Goal: Task Accomplishment & Management: Use online tool/utility

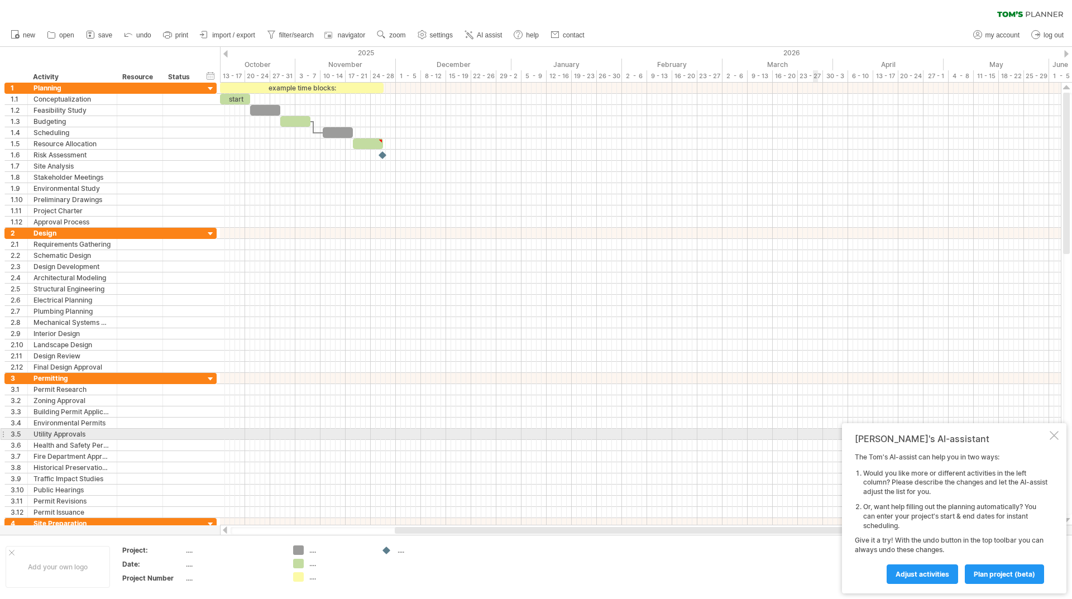
click at [1055, 435] on div at bounding box center [1054, 435] width 9 height 9
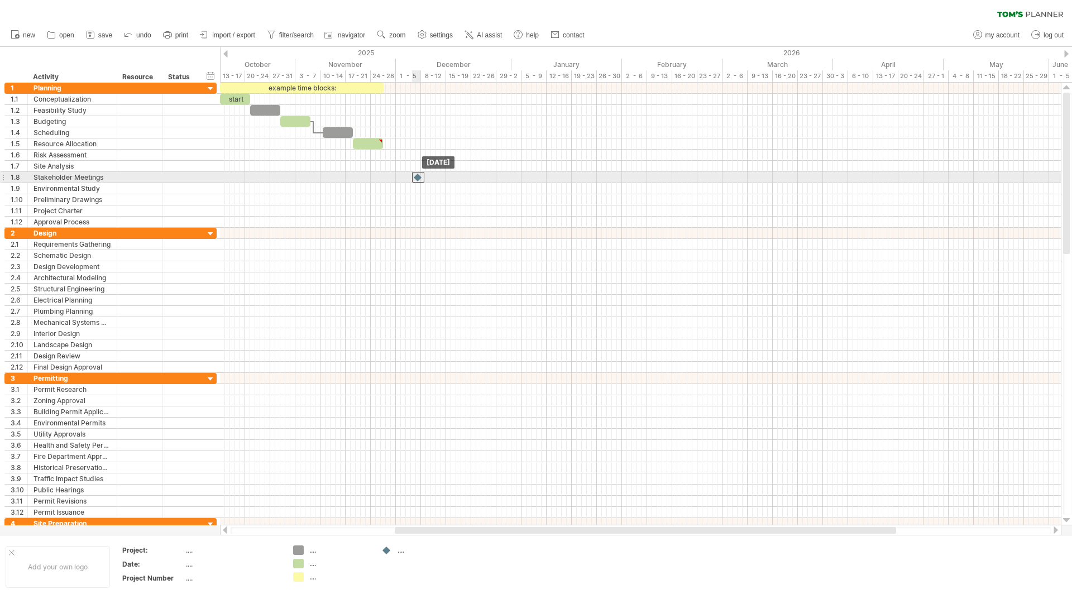
drag, startPoint x: 384, startPoint y: 155, endPoint x: 420, endPoint y: 177, distance: 42.1
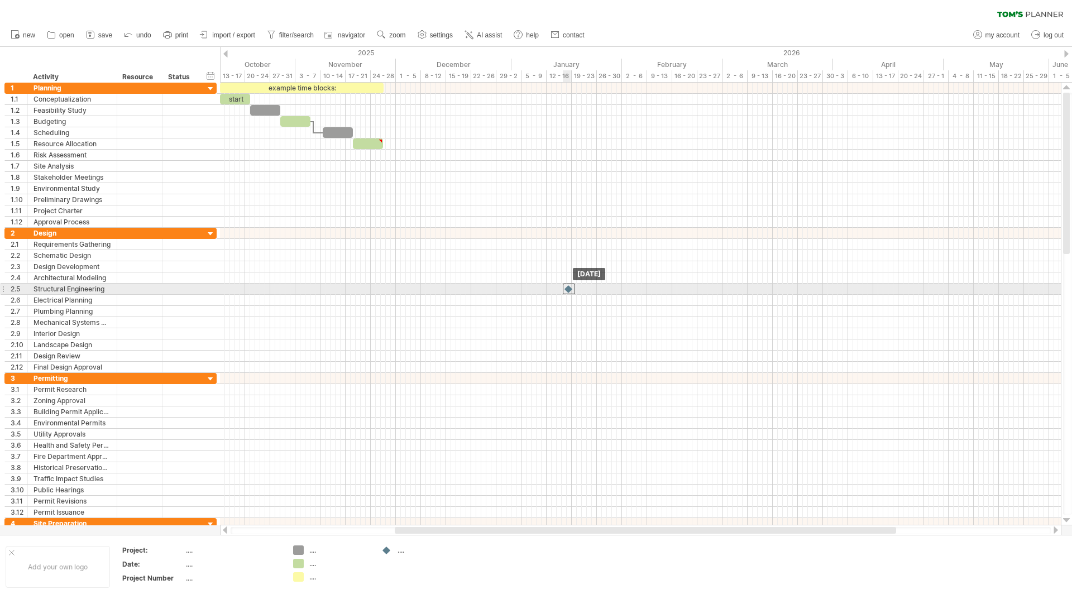
drag, startPoint x: 415, startPoint y: 177, endPoint x: 567, endPoint y: 293, distance: 191.2
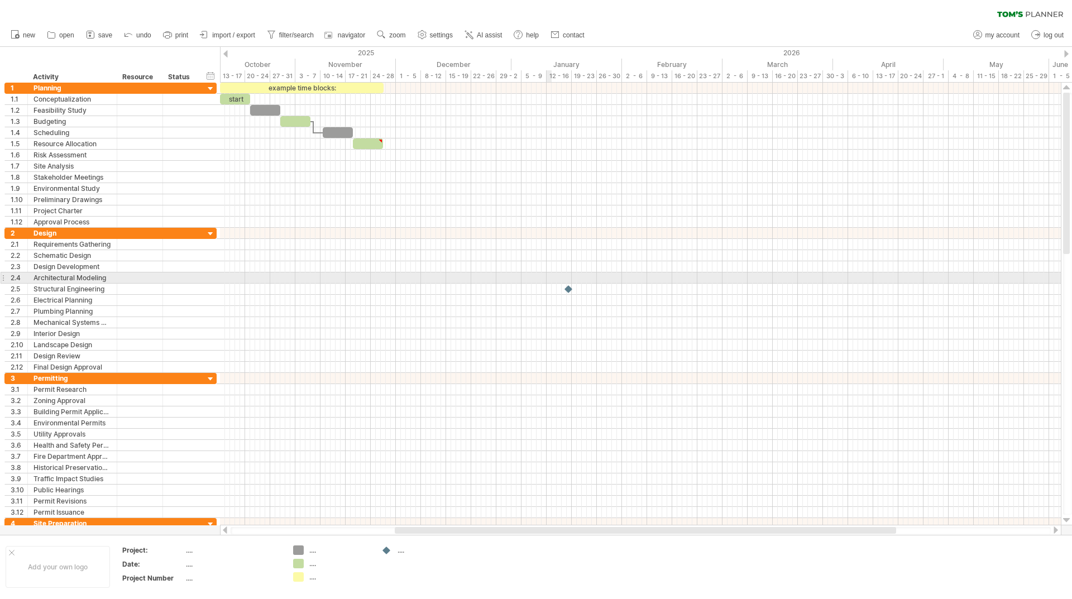
click at [549, 281] on div at bounding box center [640, 277] width 841 height 11
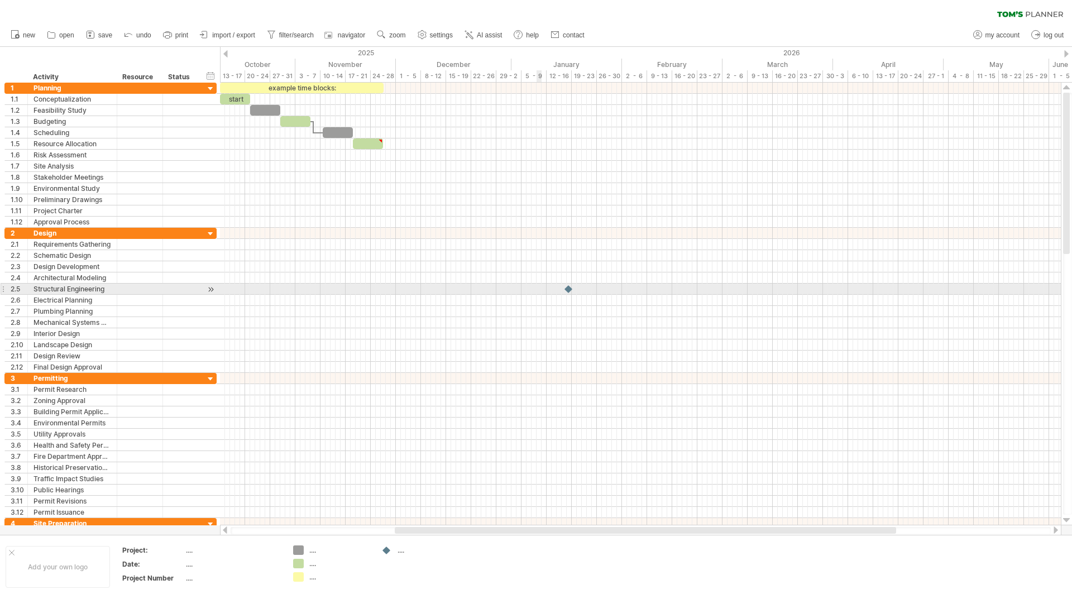
click at [541, 286] on div at bounding box center [640, 289] width 841 height 11
click at [211, 287] on div at bounding box center [210, 290] width 11 height 12
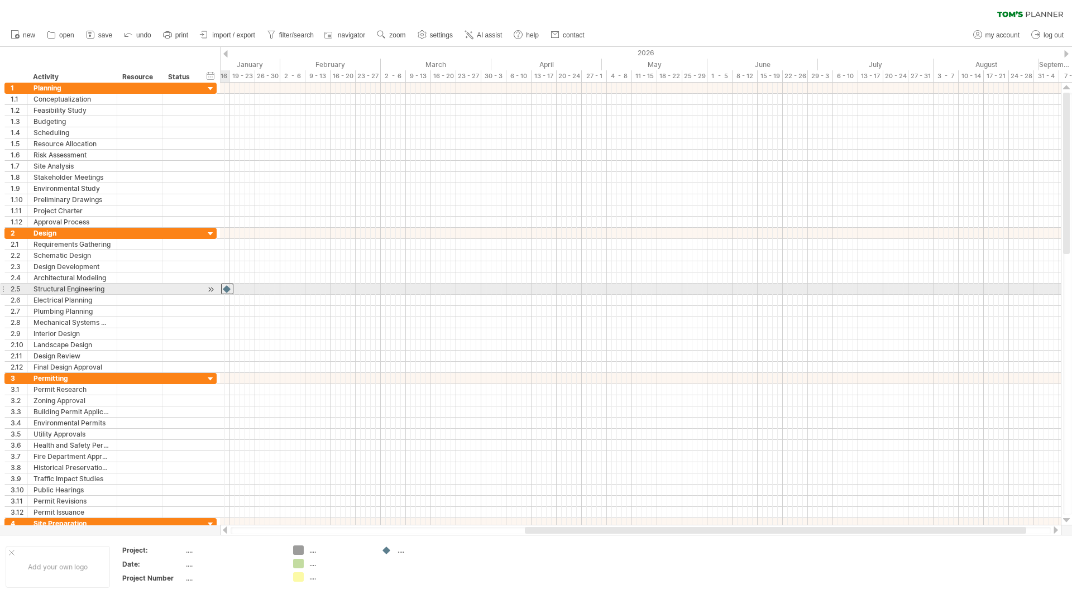
click at [225, 288] on div at bounding box center [227, 289] width 12 height 11
click at [210, 288] on div at bounding box center [210, 290] width 11 height 12
click at [207, 288] on div at bounding box center [210, 290] width 11 height 12
drag, startPoint x: 228, startPoint y: 290, endPoint x: 409, endPoint y: 293, distance: 180.9
click at [409, 293] on div at bounding box center [408, 289] width 12 height 11
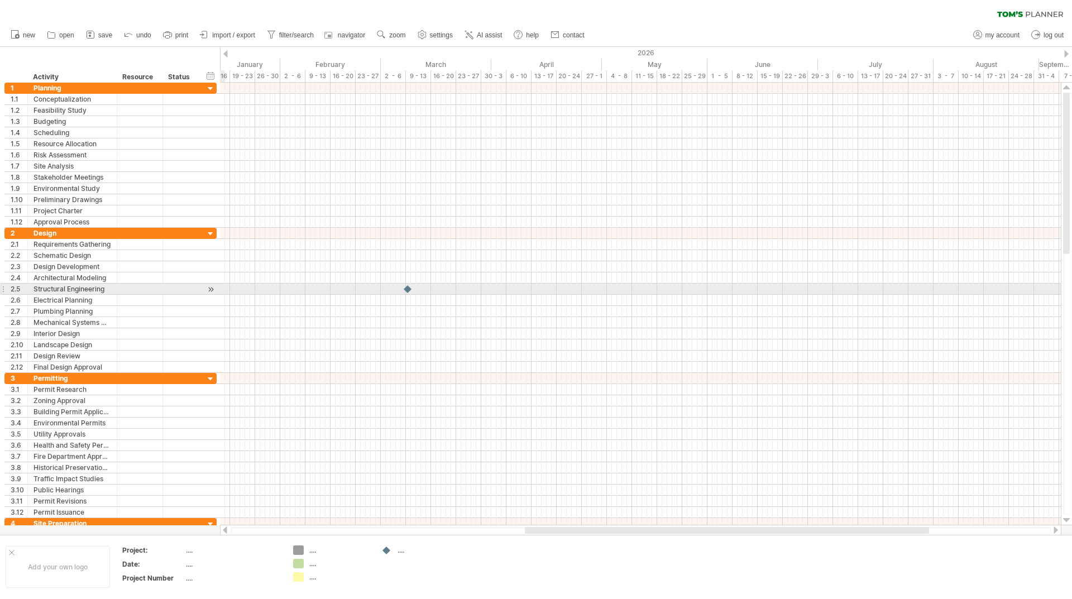
click at [210, 287] on div at bounding box center [210, 290] width 11 height 12
drag, startPoint x: 222, startPoint y: 285, endPoint x: 188, endPoint y: 288, distance: 34.7
click at [188, 288] on div "Trying to reach [DOMAIN_NAME] Connected again... 0% clear filter new 1" at bounding box center [536, 299] width 1072 height 599
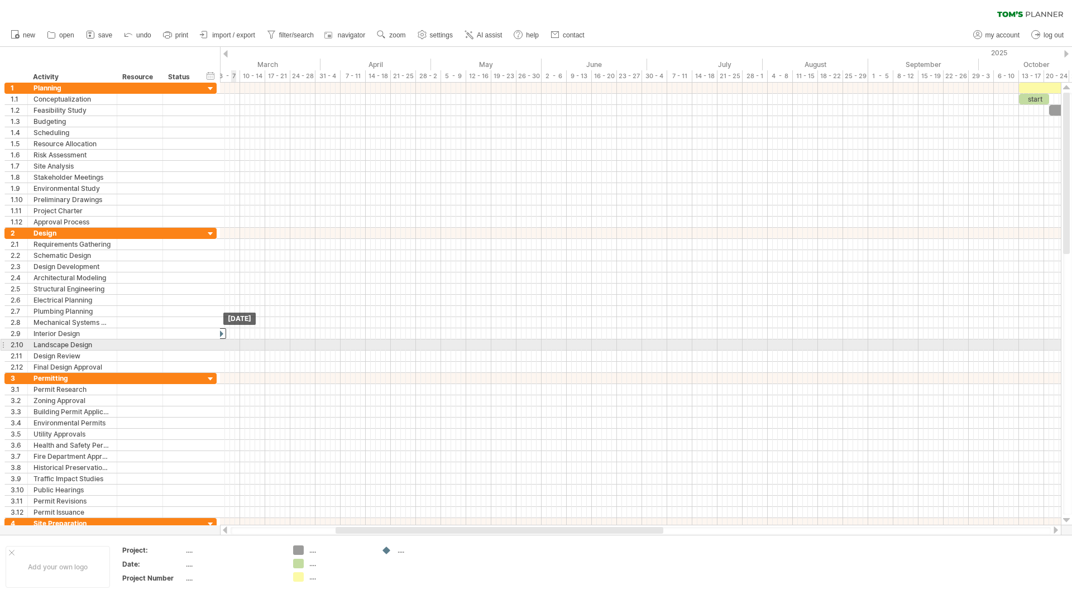
drag, startPoint x: 222, startPoint y: 291, endPoint x: 0, endPoint y: 341, distance: 227.8
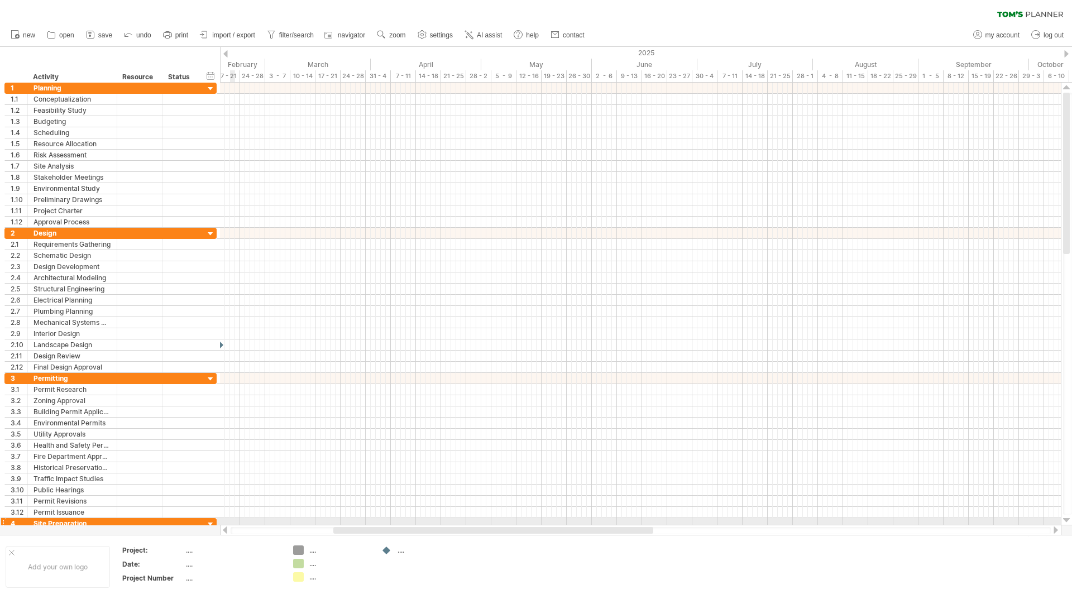
drag, startPoint x: 352, startPoint y: 534, endPoint x: 242, endPoint y: 524, distance: 111.1
click at [227, 522] on div "Trying to reach [DOMAIN_NAME] Connected again... 0% clear filter new 1" at bounding box center [536, 299] width 1072 height 599
drag, startPoint x: 352, startPoint y: 532, endPoint x: 203, endPoint y: 532, distance: 148.5
click at [203, 532] on div "Trying to reach [DOMAIN_NAME] Connected again... 0% clear filter new 1" at bounding box center [536, 299] width 1072 height 599
click at [214, 85] on div at bounding box center [210, 89] width 11 height 11
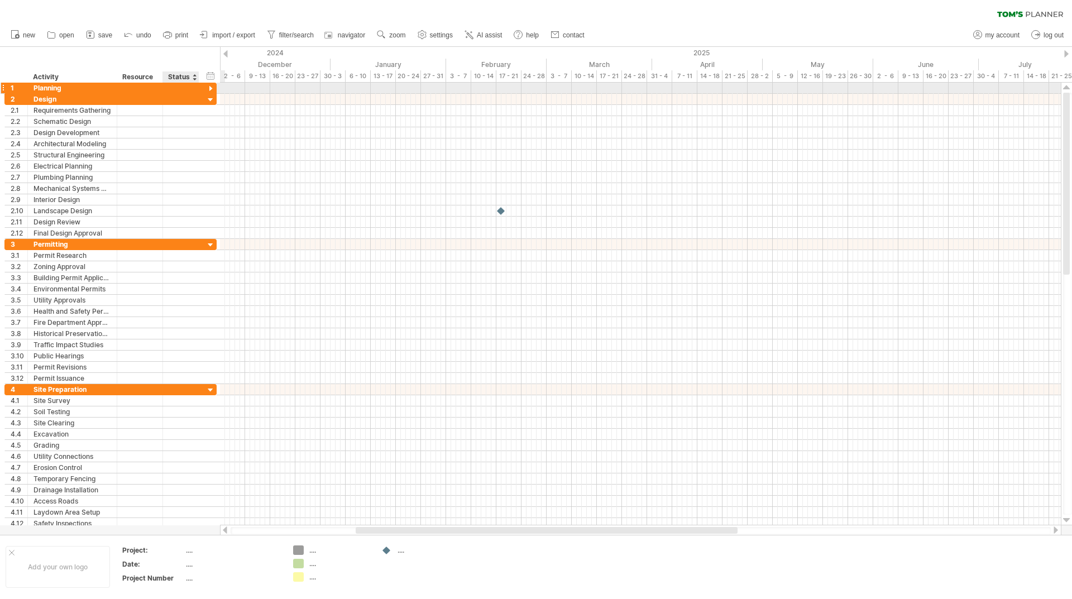
click at [214, 85] on div at bounding box center [210, 89] width 11 height 11
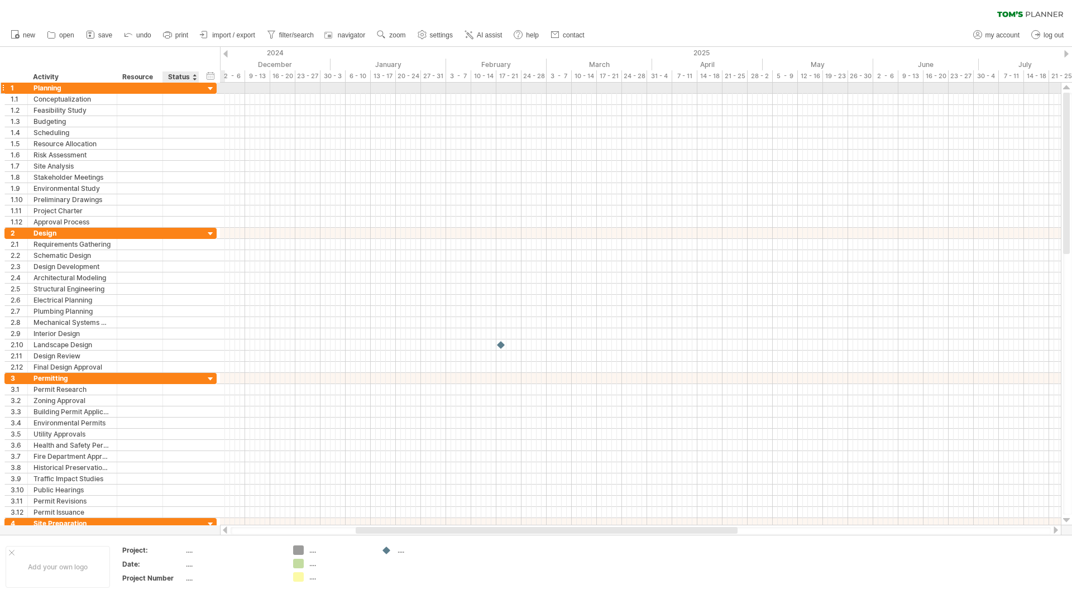
click at [216, 85] on div at bounding box center [210, 89] width 11 height 11
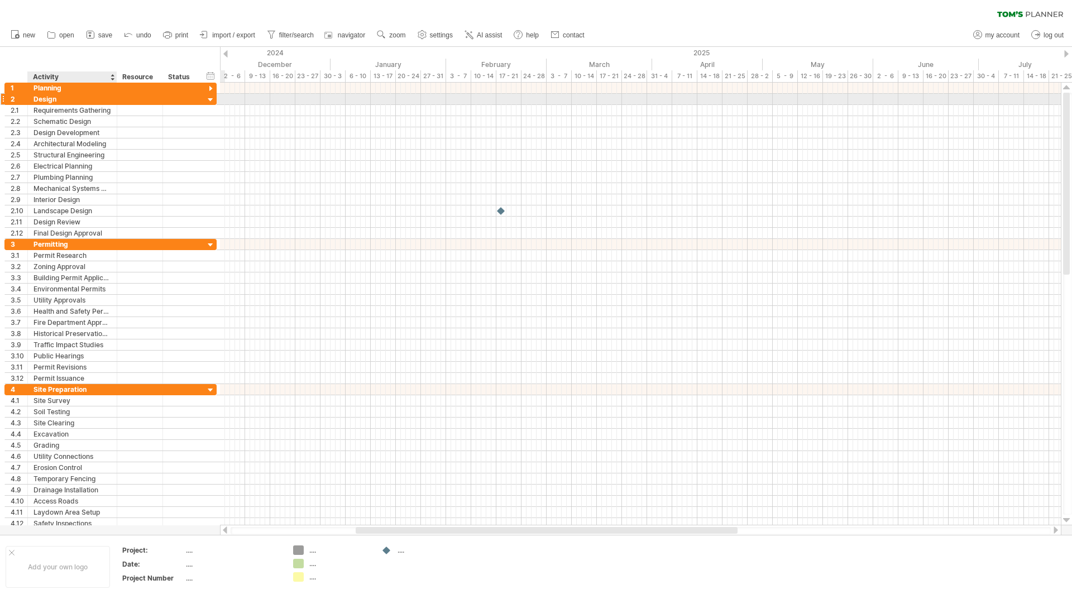
click at [48, 98] on div "Design" at bounding box center [73, 99] width 78 height 11
click at [210, 88] on div at bounding box center [210, 89] width 11 height 11
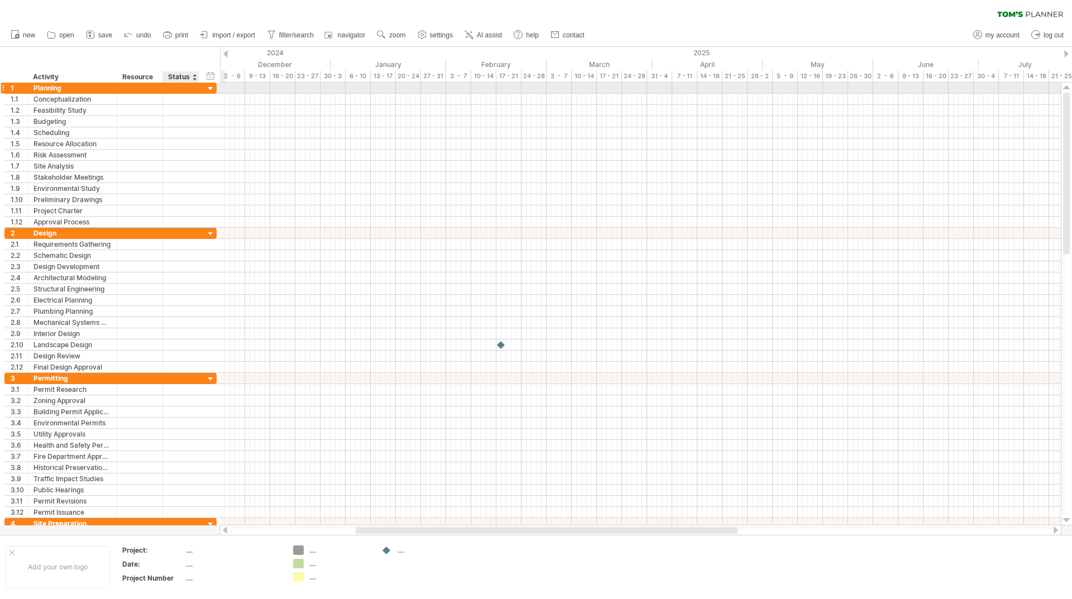
click at [211, 88] on div at bounding box center [210, 89] width 11 height 11
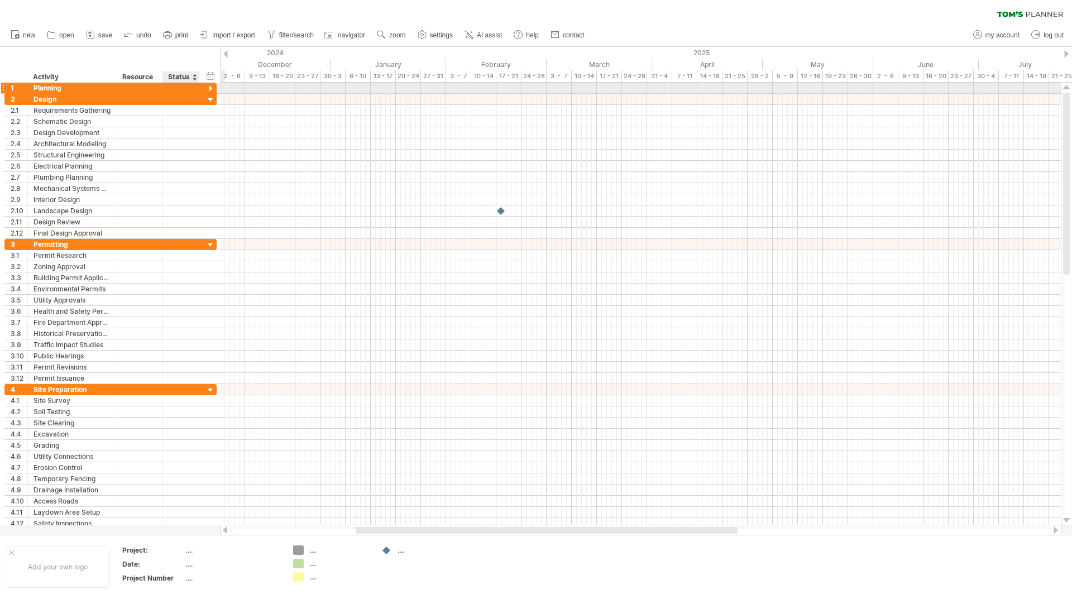
click at [211, 88] on div at bounding box center [210, 89] width 11 height 11
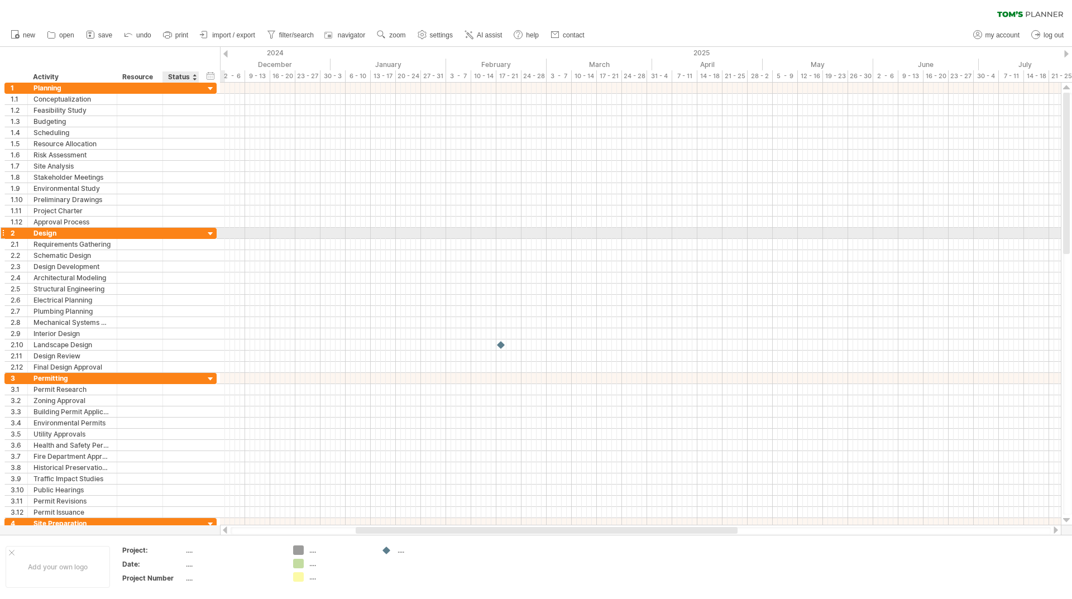
click at [211, 233] on div at bounding box center [210, 234] width 11 height 11
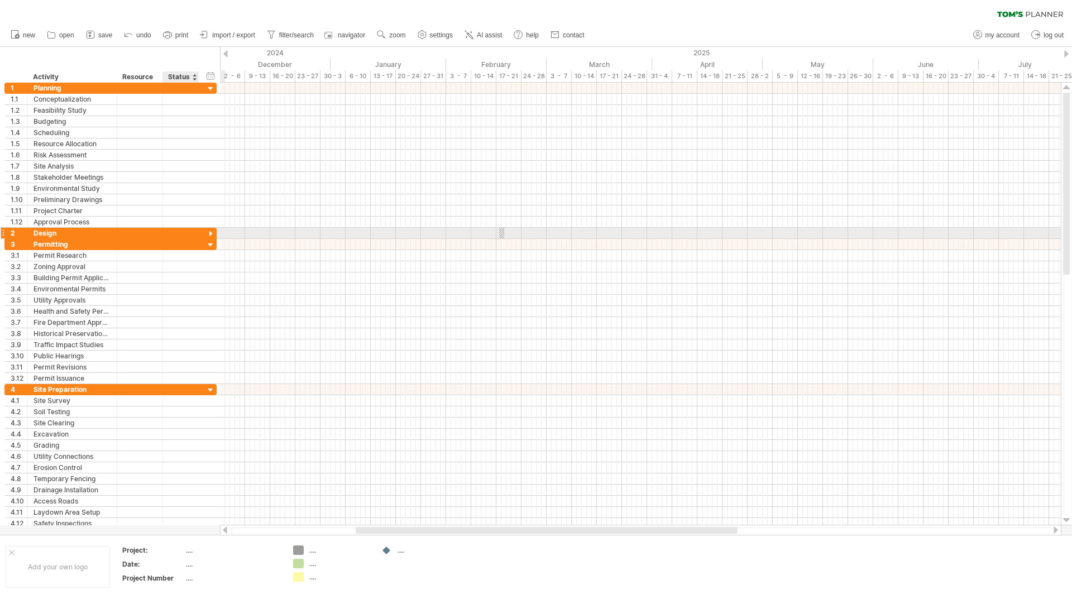
click at [212, 233] on div at bounding box center [210, 234] width 11 height 11
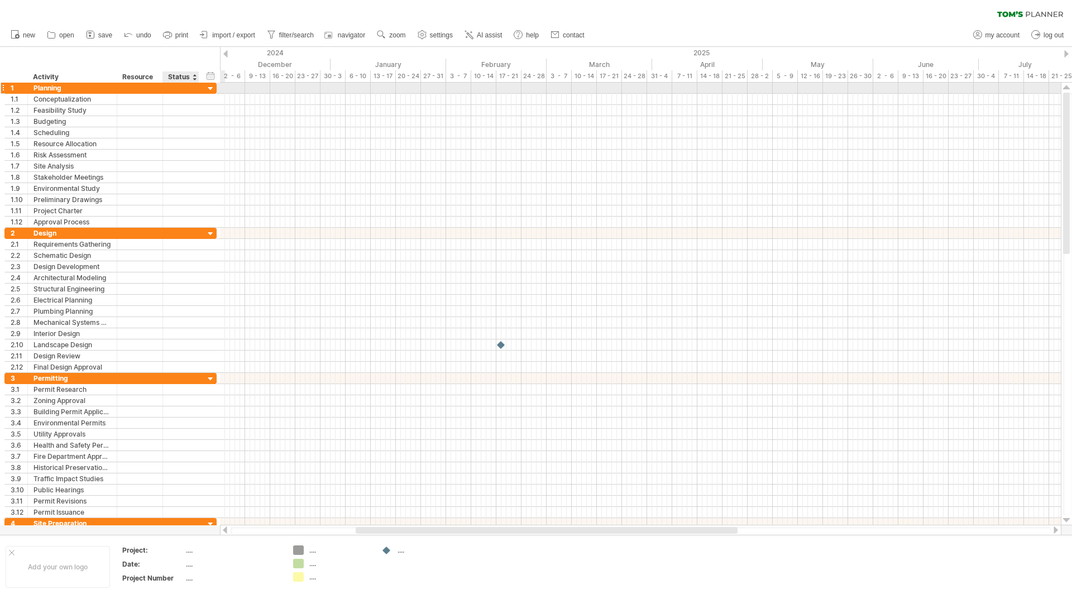
click at [211, 88] on div at bounding box center [210, 89] width 11 height 11
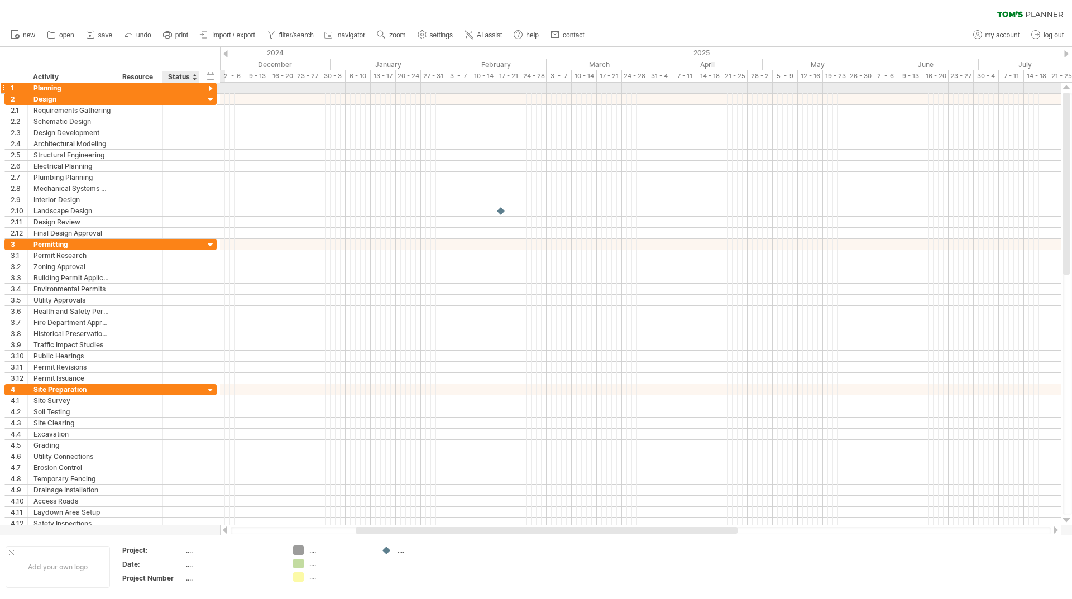
click at [211, 88] on div at bounding box center [210, 89] width 11 height 11
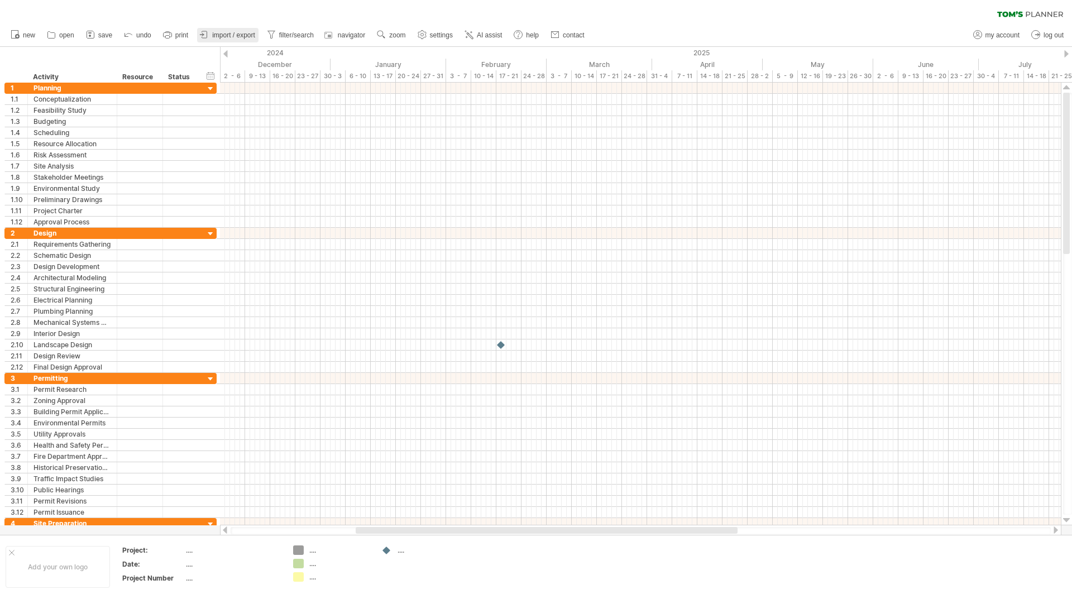
click at [233, 36] on span "import / export" at bounding box center [233, 35] width 43 height 8
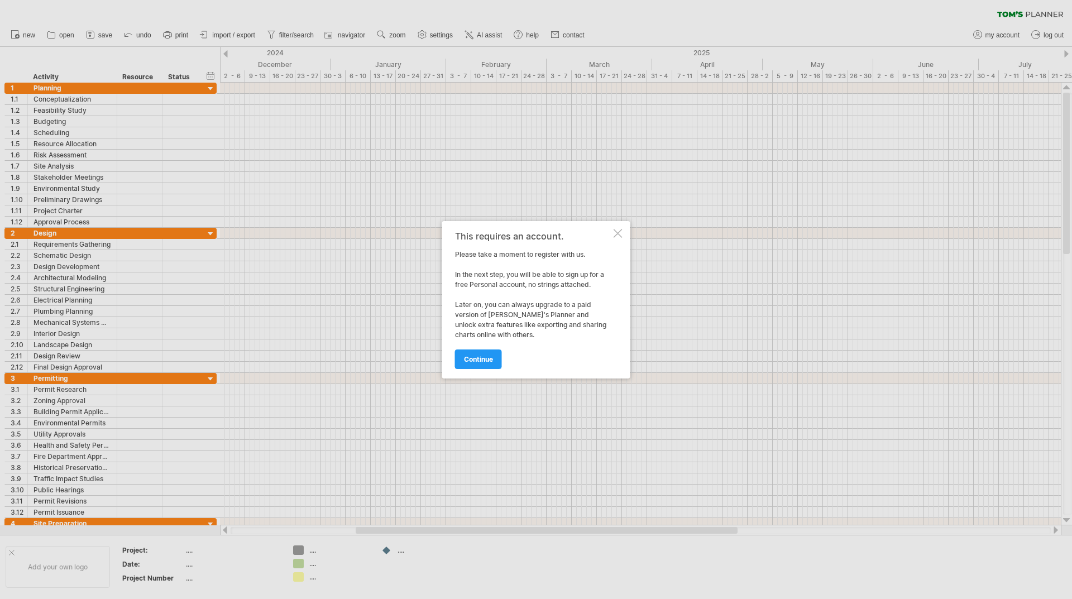
click at [475, 361] on span "continue" at bounding box center [478, 359] width 29 height 8
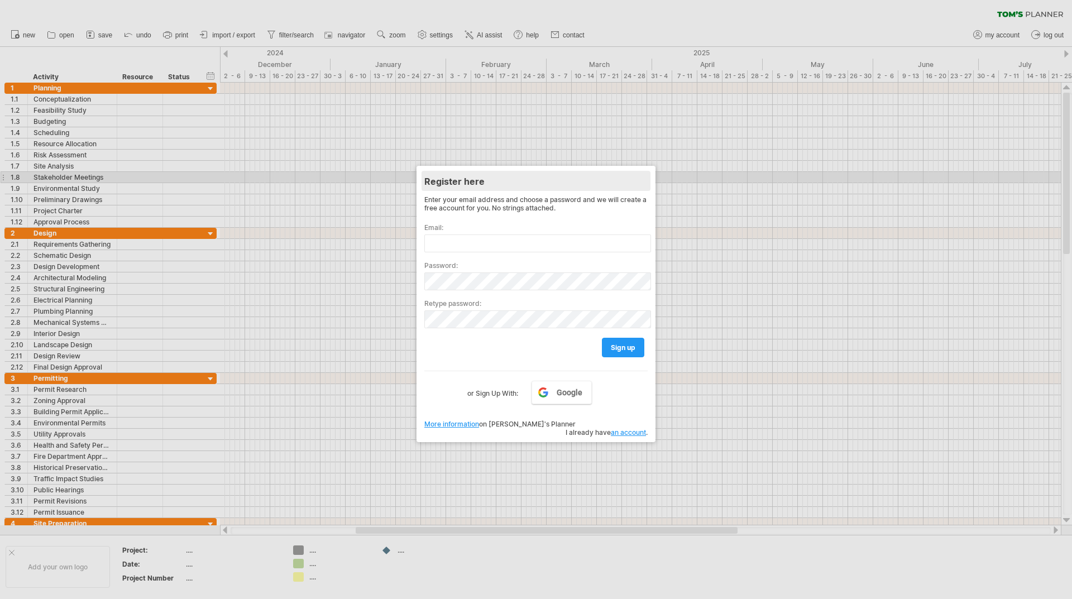
click at [639, 173] on div "Register here" at bounding box center [535, 181] width 223 height 20
click at [454, 577] on div at bounding box center [536, 299] width 1072 height 599
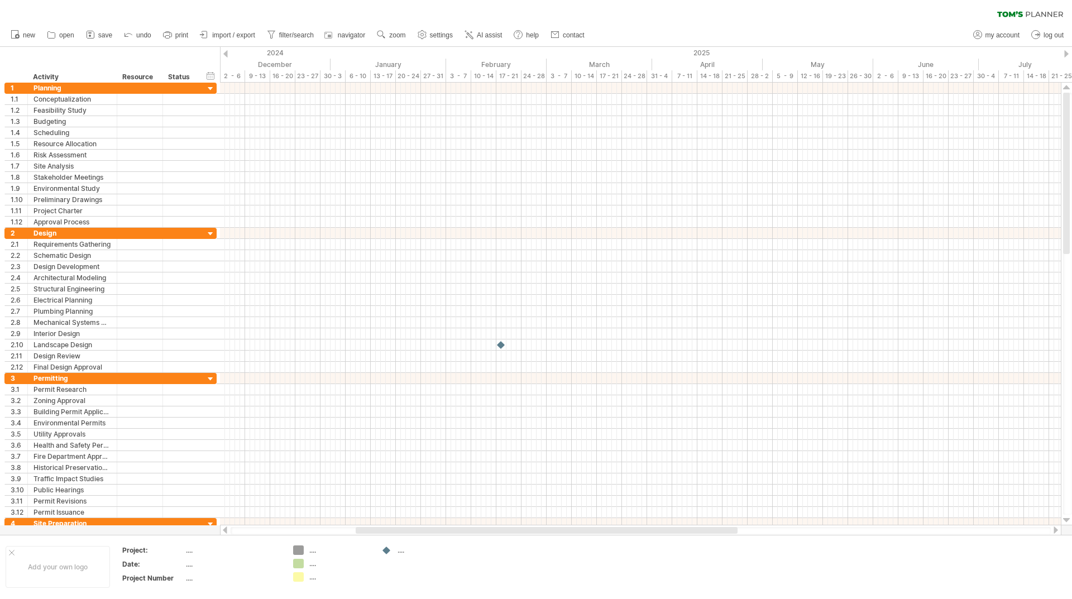
click at [6, 58] on div "hide start/end/duration show start/end/duration ******** Activity ******** Reso…" at bounding box center [110, 65] width 220 height 36
drag, startPoint x: 9, startPoint y: 53, endPoint x: 121, endPoint y: 58, distance: 112.3
click at [121, 58] on div "hide start/end/duration show start/end/duration ******** Activity ******** Reso…" at bounding box center [110, 65] width 220 height 36
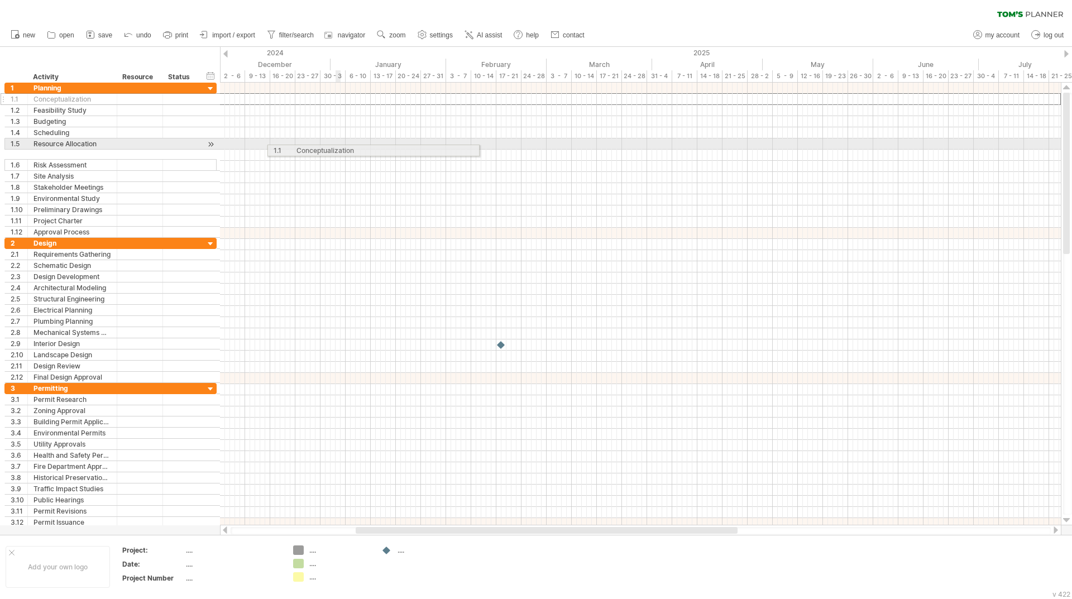
drag, startPoint x: 61, startPoint y: 99, endPoint x: 318, endPoint y: 137, distance: 260.2
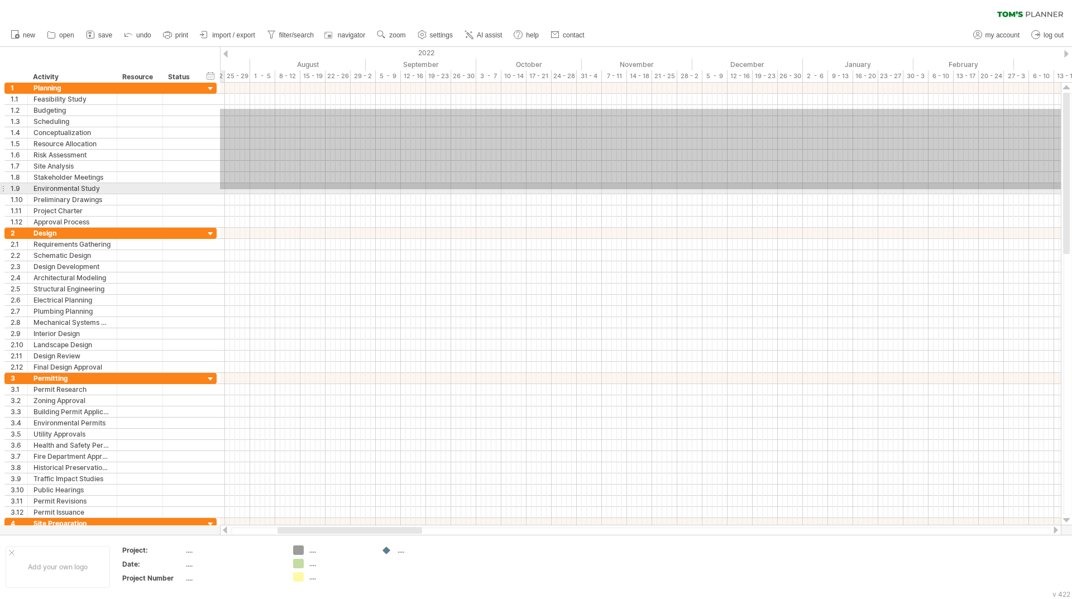
drag, startPoint x: 332, startPoint y: 109, endPoint x: 0, endPoint y: 189, distance: 341.8
click at [0, 189] on div "Trying to reach [DOMAIN_NAME] Connected again... 0% clear filter new 1" at bounding box center [536, 299] width 1072 height 599
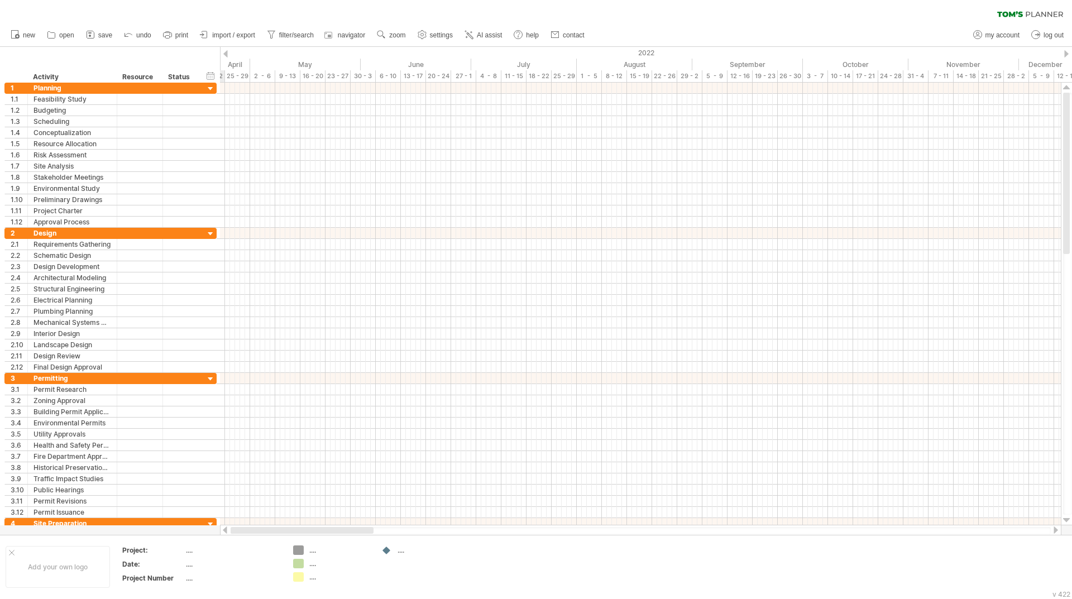
drag, startPoint x: 322, startPoint y: 532, endPoint x: 222, endPoint y: 531, distance: 99.4
click at [222, 531] on div at bounding box center [640, 530] width 841 height 11
drag, startPoint x: 278, startPoint y: 530, endPoint x: 204, endPoint y: 535, distance: 73.8
click at [204, 535] on div "Trying to reach [DOMAIN_NAME] Connected again... 0% clear filter new 1" at bounding box center [536, 299] width 1072 height 599
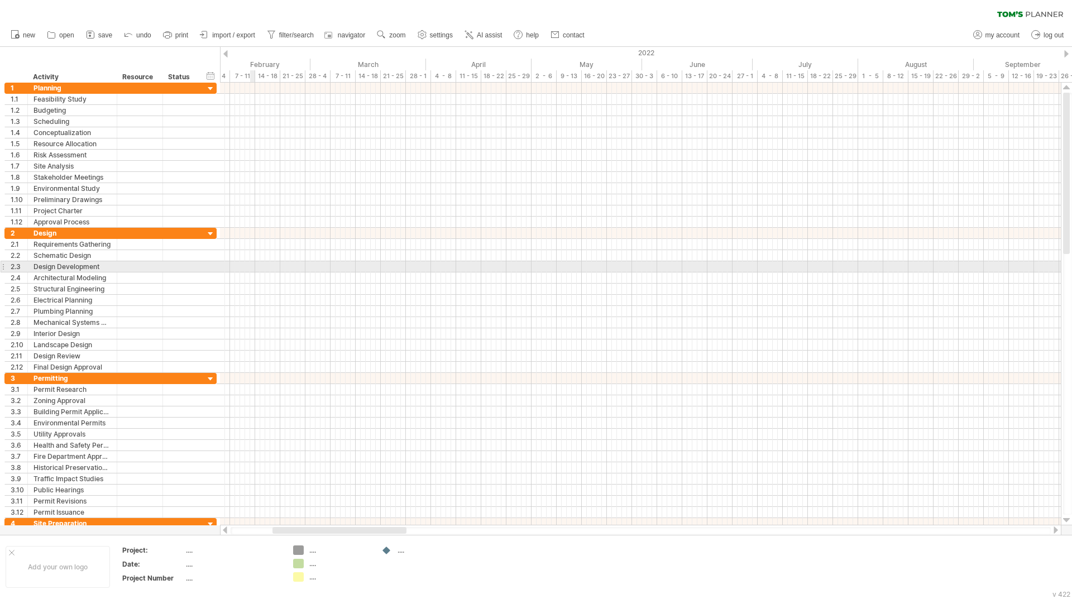
drag, startPoint x: 14, startPoint y: 78, endPoint x: 253, endPoint y: 270, distance: 307.0
click at [253, 270] on div "Trying to reach [DOMAIN_NAME] Connected again... 0% clear filter new 1" at bounding box center [536, 299] width 1072 height 599
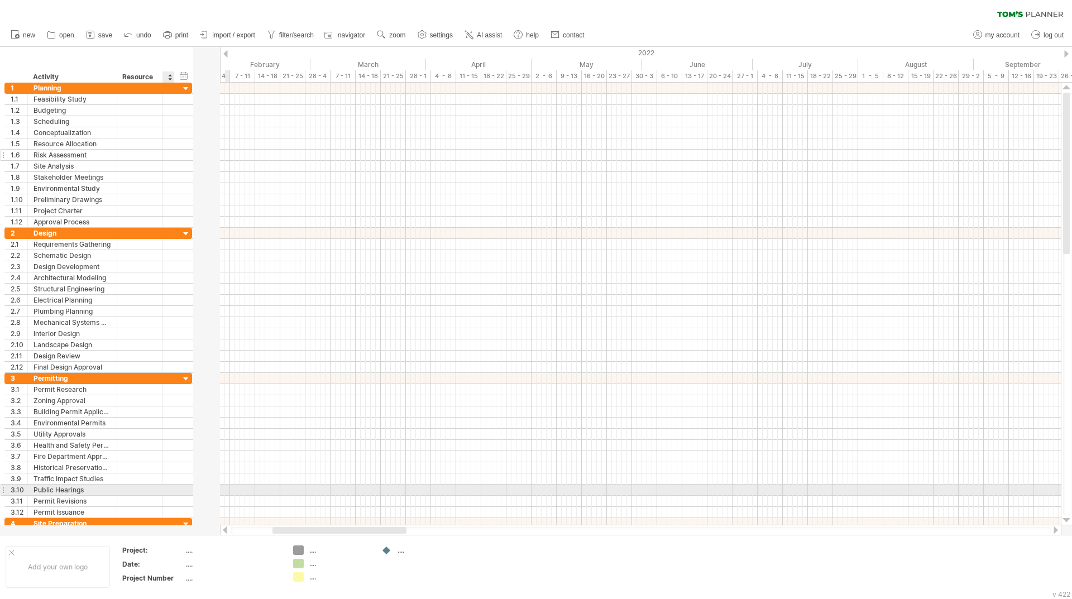
drag, startPoint x: 198, startPoint y: 491, endPoint x: 147, endPoint y: 157, distance: 338.3
click at [102, 165] on div "**********" at bounding box center [98, 306] width 188 height 447
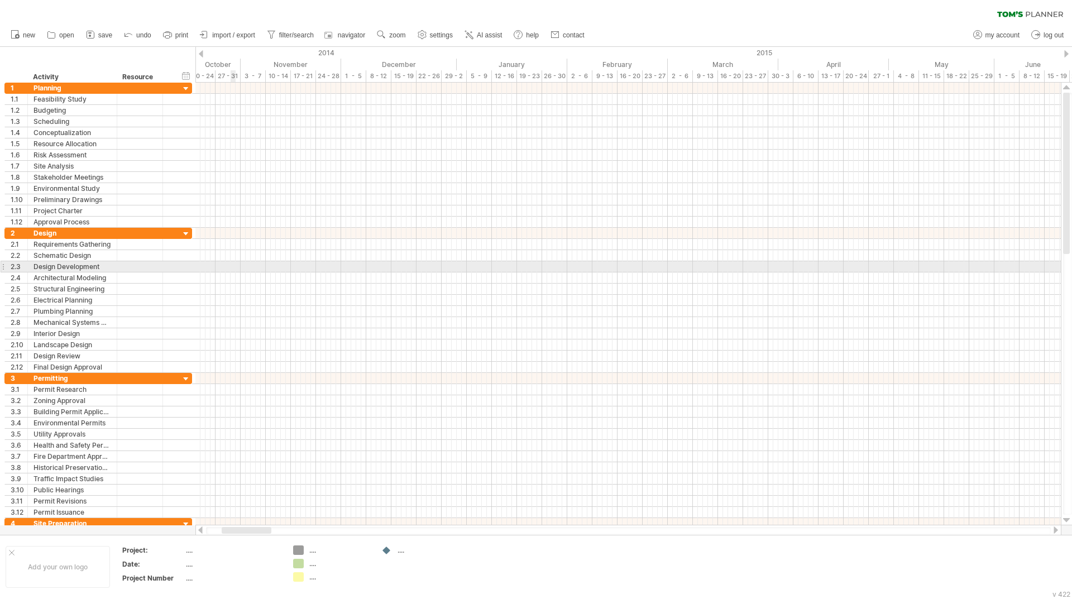
click at [233, 268] on div at bounding box center [627, 266] width 865 height 11
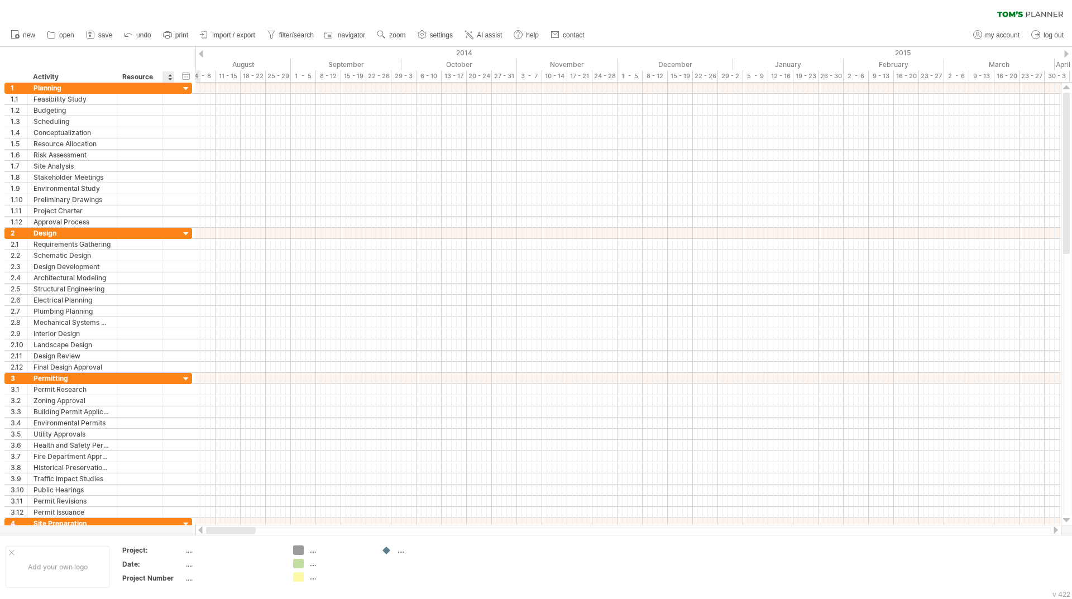
drag, startPoint x: 230, startPoint y: 532, endPoint x: 179, endPoint y: 528, distance: 51.5
click at [179, 528] on div "Trying to reach [DOMAIN_NAME] Connected again... 0% clear filter new 1" at bounding box center [536, 299] width 1072 height 599
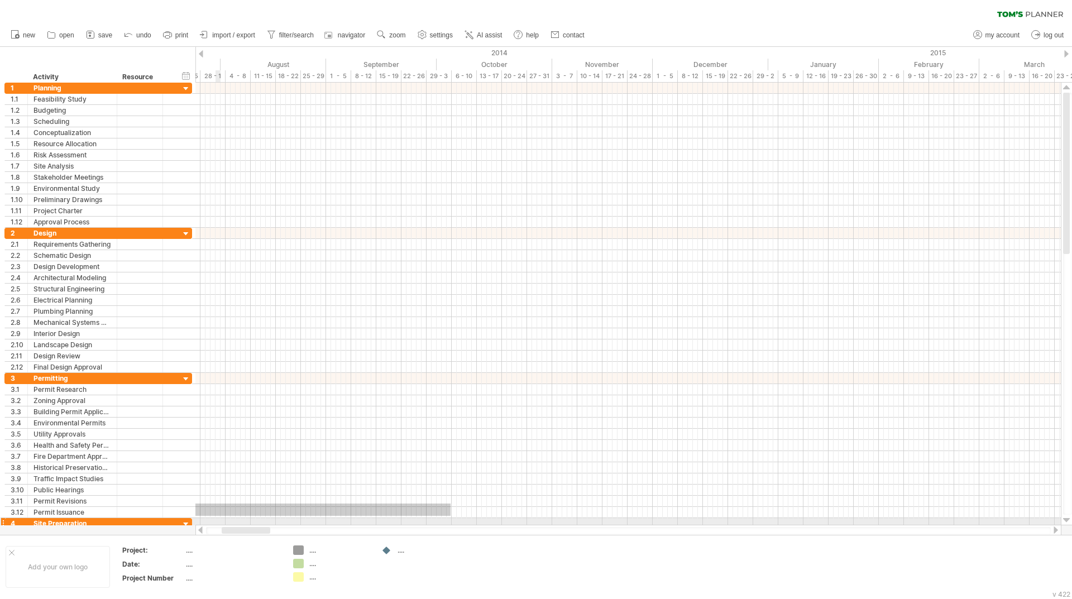
drag, startPoint x: 415, startPoint y: 504, endPoint x: 0, endPoint y: 520, distance: 415.8
click at [1, 520] on div "Trying to reach [DOMAIN_NAME] Connected again... 0% clear filter new 1" at bounding box center [536, 299] width 1072 height 599
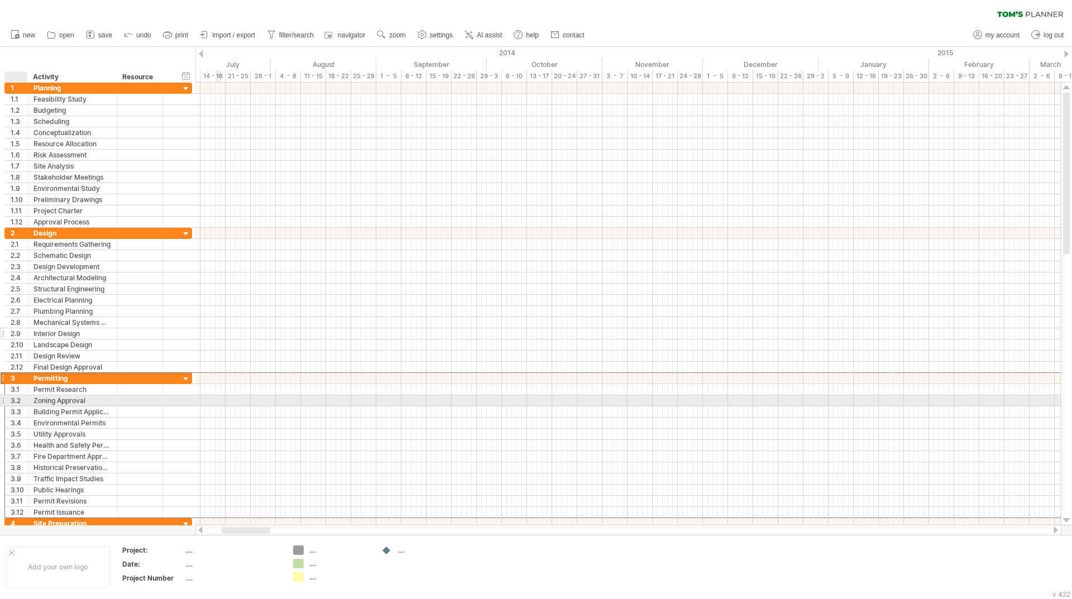
drag, startPoint x: 7, startPoint y: 394, endPoint x: 24, endPoint y: 334, distance: 62.6
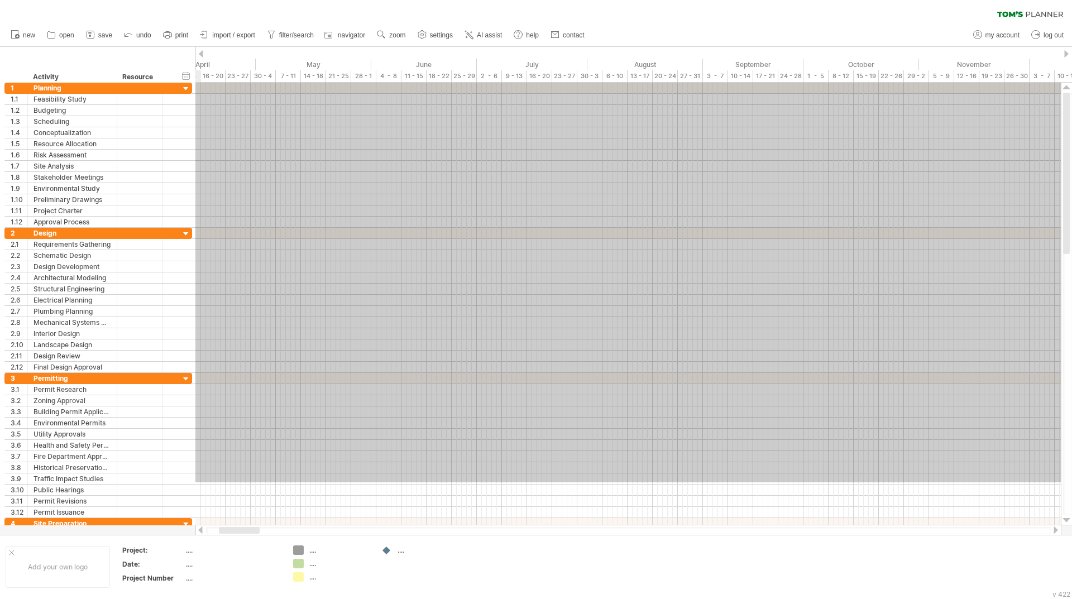
drag, startPoint x: 195, startPoint y: 448, endPoint x: 1, endPoint y: 60, distance: 434.0
click at [1, 60] on div "Trying to reach [DOMAIN_NAME] Connected again... 0% clear filter new 1" at bounding box center [536, 299] width 1072 height 599
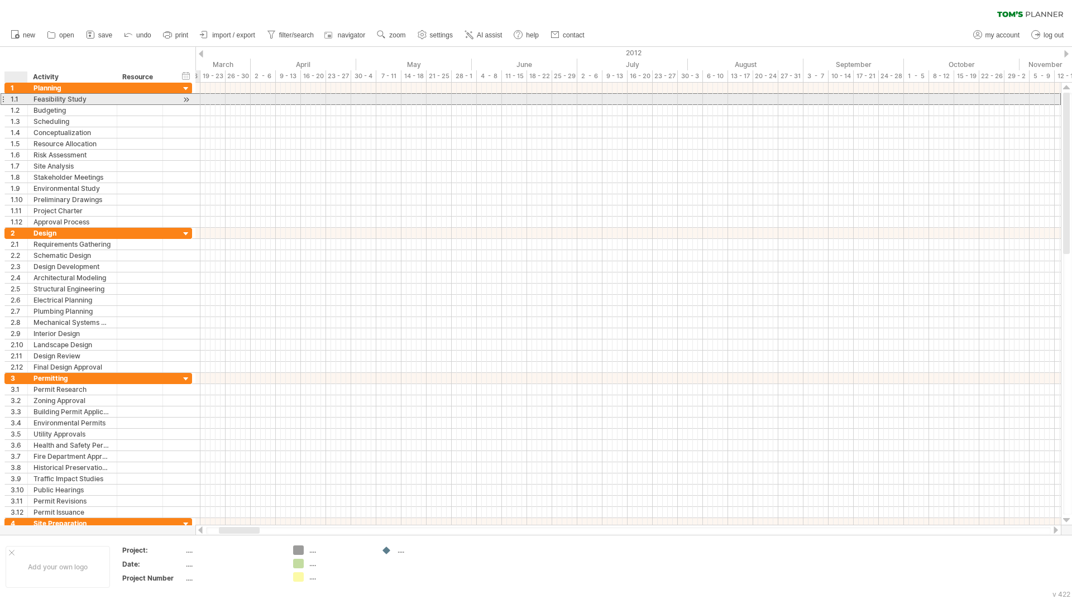
click at [8, 99] on div "1.1" at bounding box center [16, 99] width 23 height 11
click at [3, 98] on div at bounding box center [3, 99] width 4 height 12
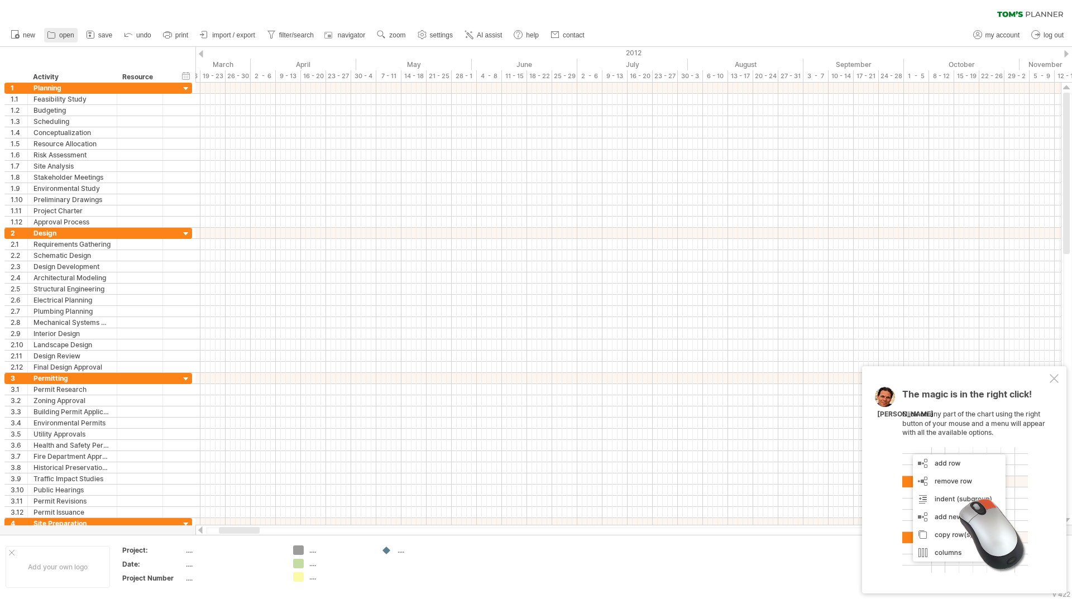
click at [61, 37] on span "open" at bounding box center [66, 35] width 15 height 8
click at [49, 55] on div "hide start/end/duration show start/end/duration ******** Activity ******** Reso…" at bounding box center [97, 65] width 195 height 36
click at [35, 60] on div "hide start/end/duration show start/end/duration ******** Activity ******** Reso…" at bounding box center [97, 65] width 195 height 36
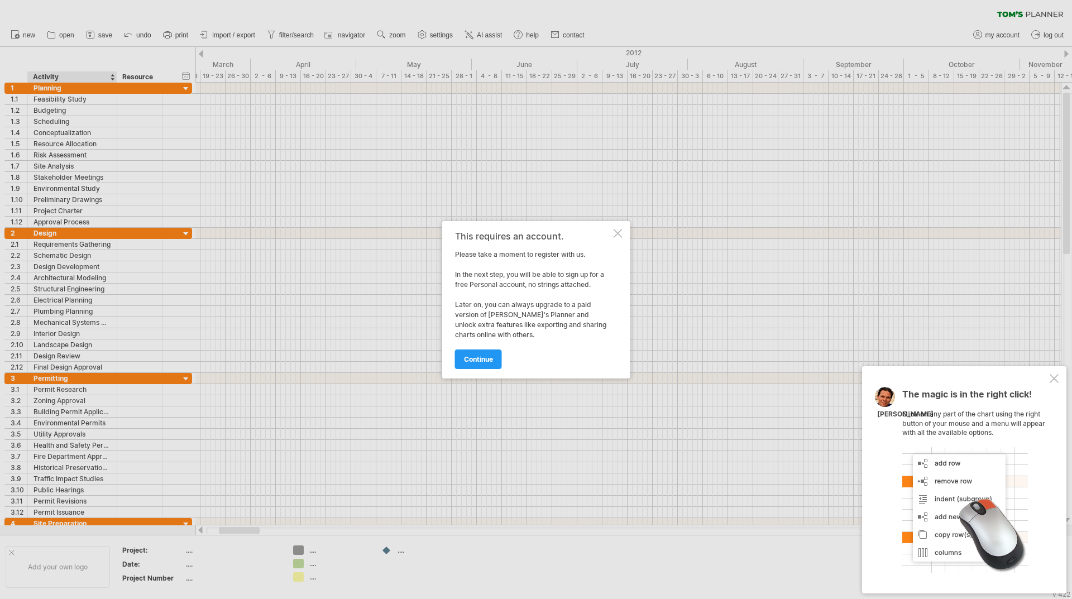
click at [623, 231] on div "This requires an account. Please take a moment to register with us. In the next…" at bounding box center [536, 299] width 188 height 157
click at [607, 236] on div "This requires an account." at bounding box center [533, 236] width 156 height 10
click at [624, 229] on div "This requires an account. Please take a moment to register with us. In the next…" at bounding box center [536, 299] width 188 height 157
click at [621, 233] on div at bounding box center [618, 233] width 9 height 9
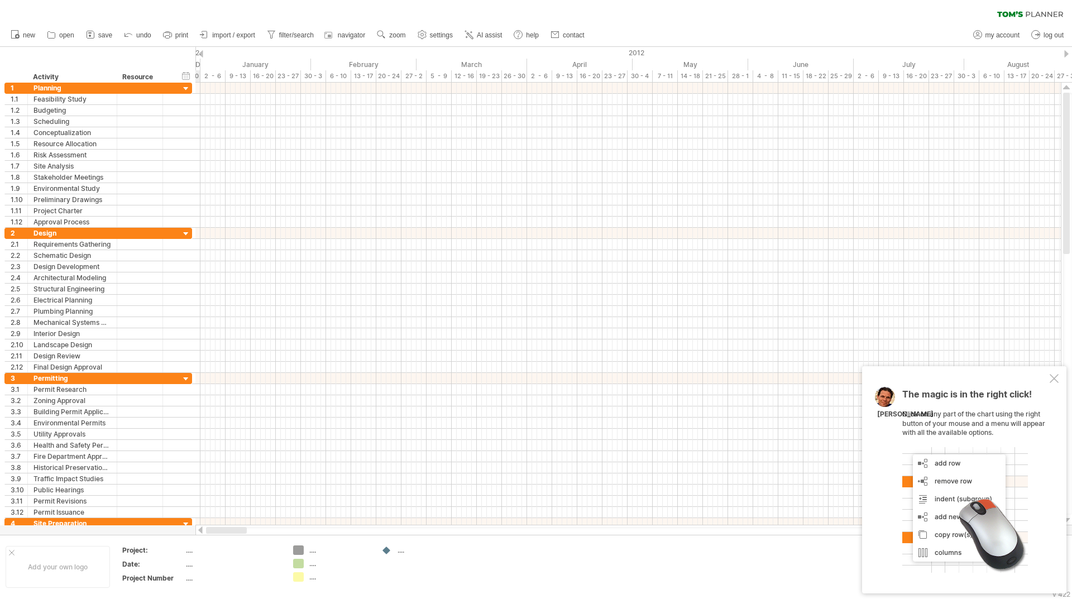
drag, startPoint x: 251, startPoint y: 528, endPoint x: 204, endPoint y: 530, distance: 46.4
click at [204, 530] on div at bounding box center [628, 530] width 866 height 11
click at [202, 532] on div at bounding box center [200, 530] width 9 height 7
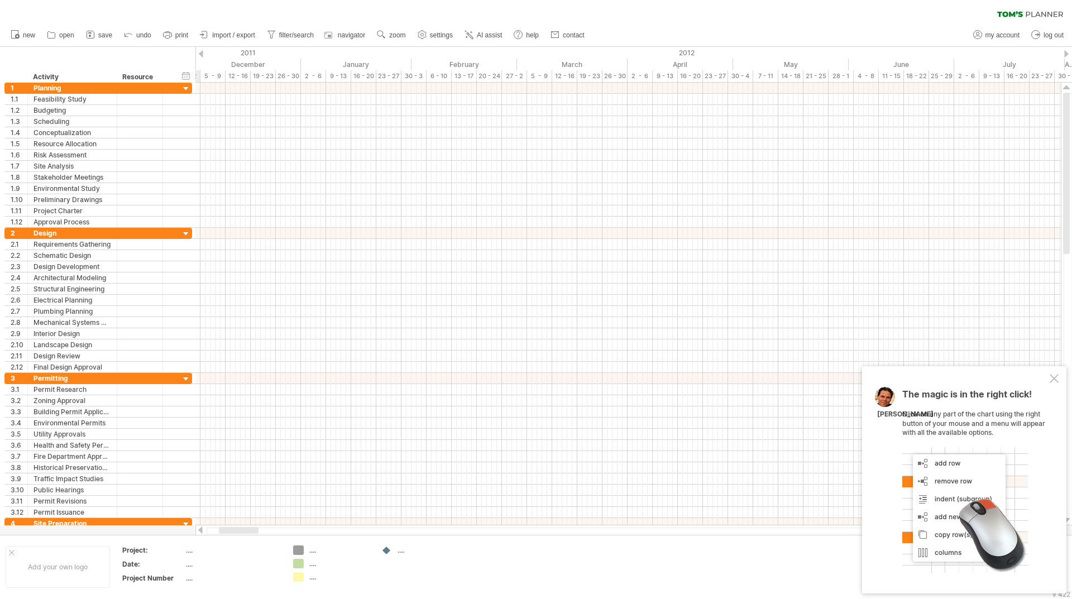
click at [202, 532] on div at bounding box center [200, 530] width 9 height 7
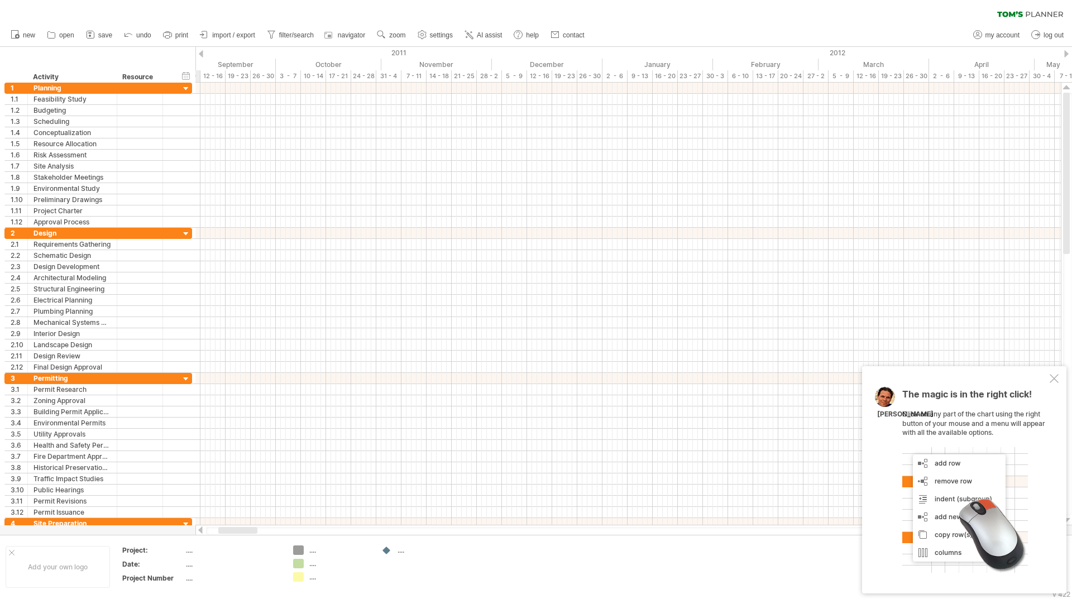
click at [202, 532] on div at bounding box center [200, 530] width 9 height 7
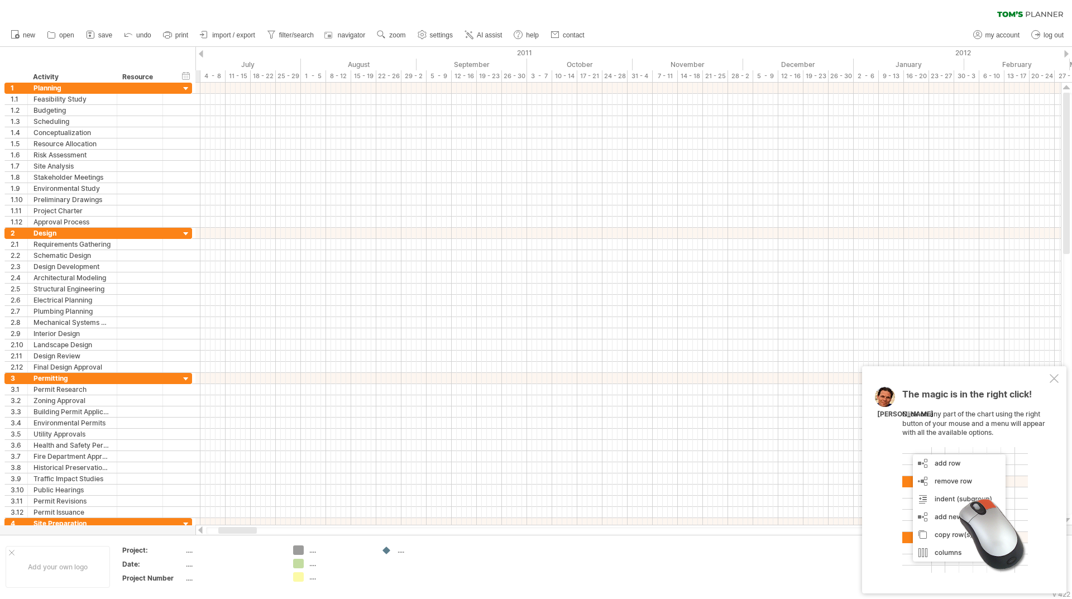
click at [202, 532] on div at bounding box center [200, 530] width 9 height 7
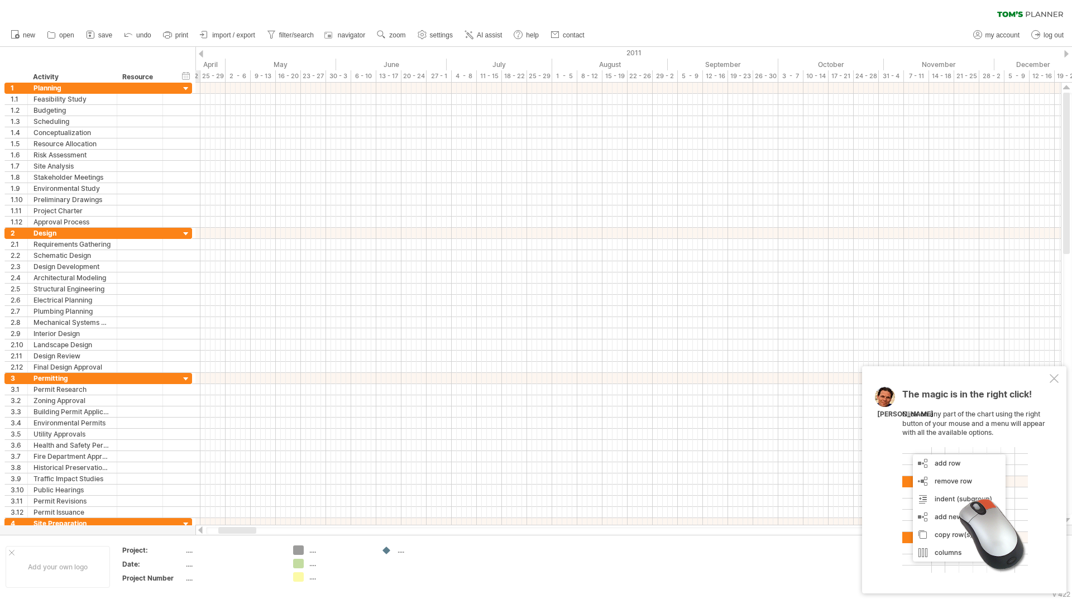
click at [202, 532] on div at bounding box center [200, 530] width 9 height 7
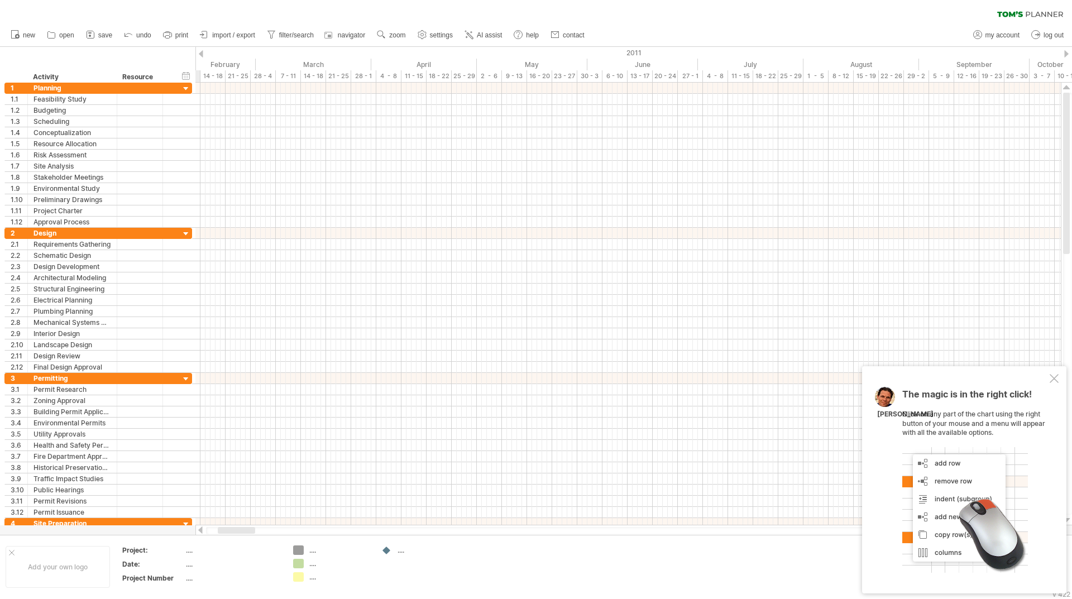
click at [202, 532] on div at bounding box center [200, 530] width 9 height 7
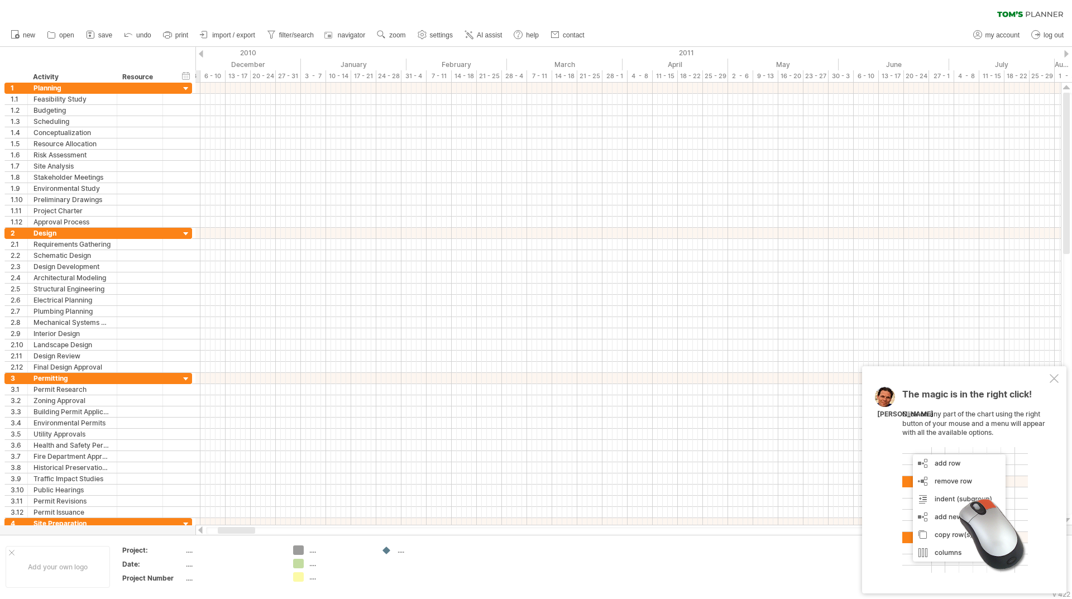
click at [202, 532] on div at bounding box center [200, 530] width 9 height 7
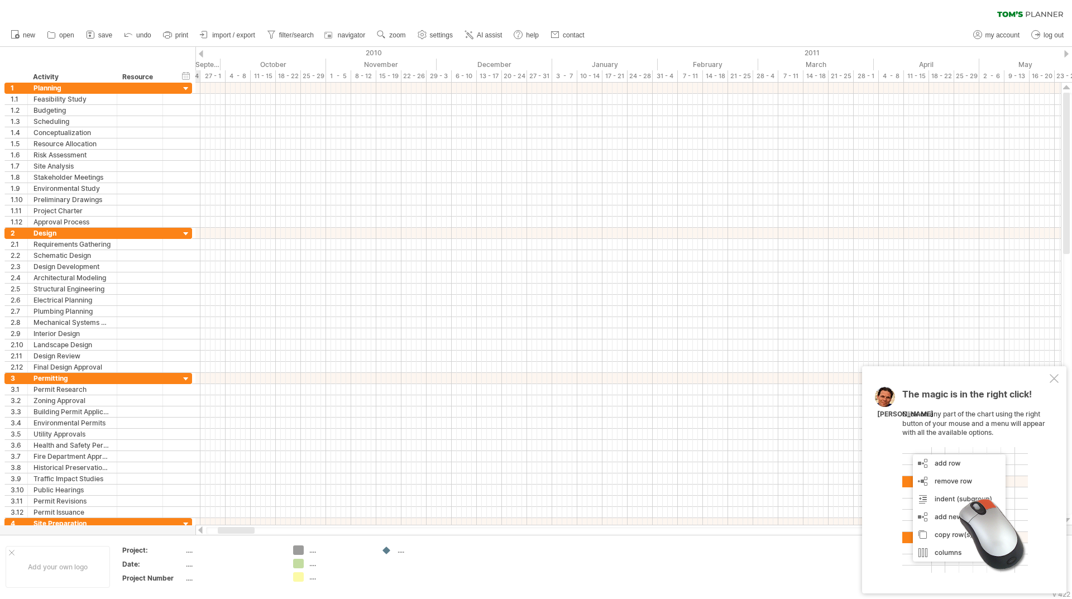
click at [202, 532] on div at bounding box center [200, 530] width 9 height 7
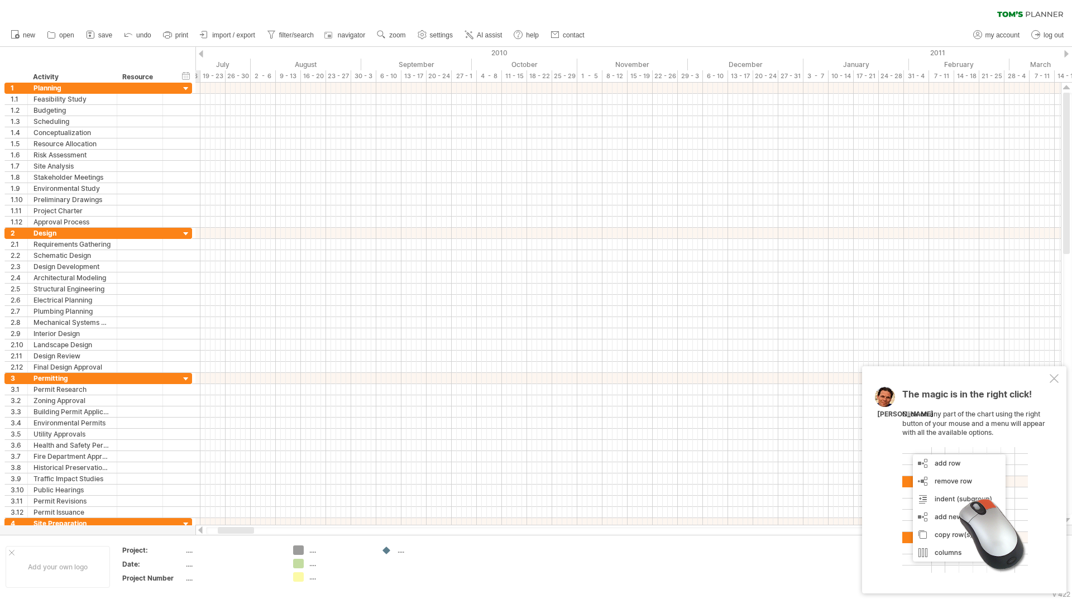
click at [202, 532] on div at bounding box center [200, 530] width 9 height 7
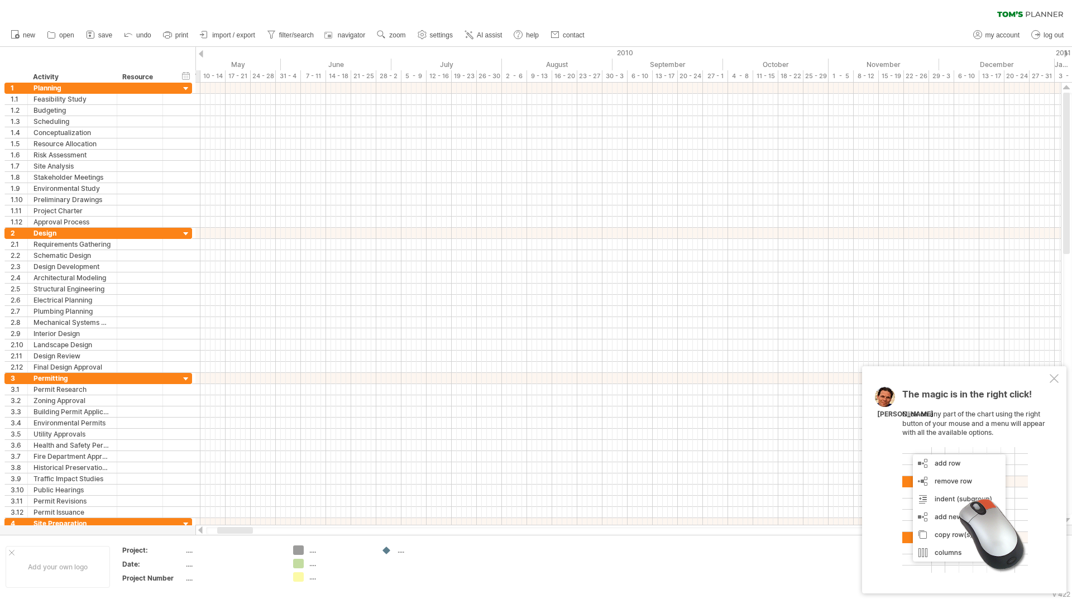
click at [202, 532] on div at bounding box center [200, 530] width 9 height 7
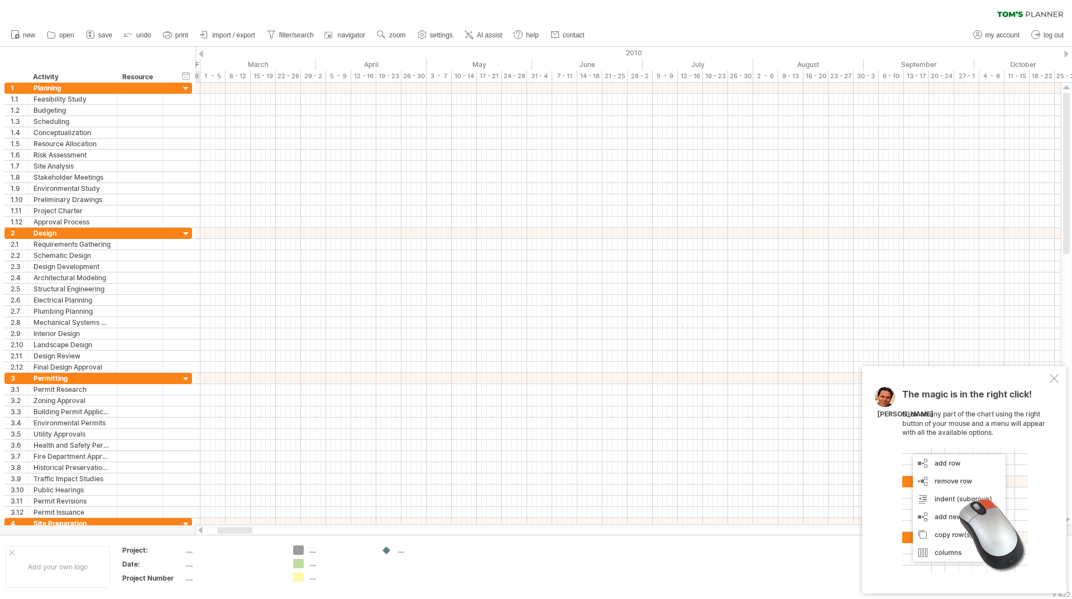
click at [202, 532] on div at bounding box center [200, 530] width 9 height 7
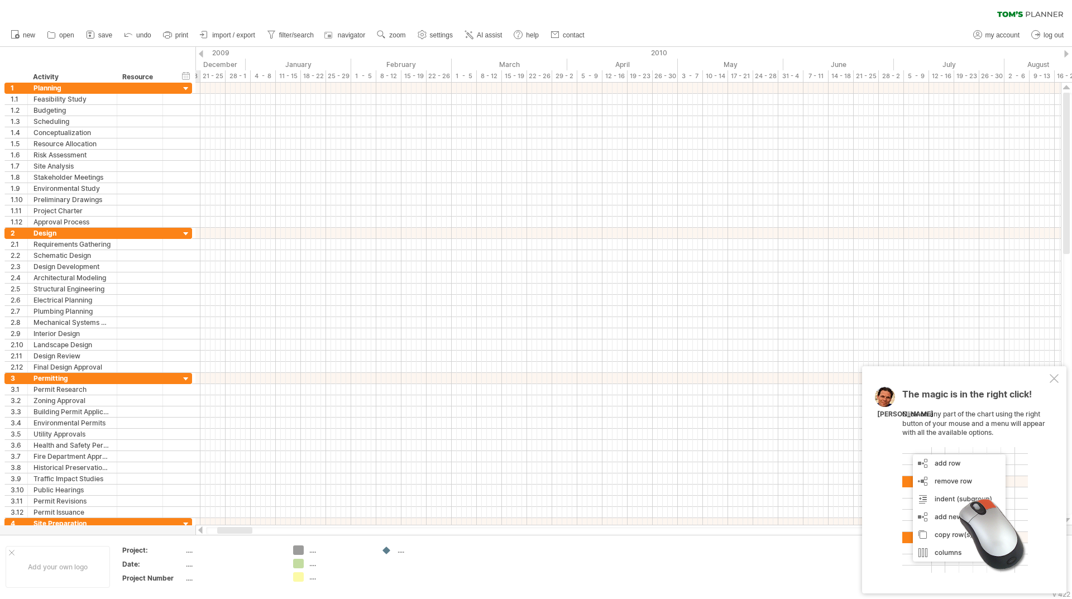
click at [202, 532] on div at bounding box center [200, 530] width 9 height 7
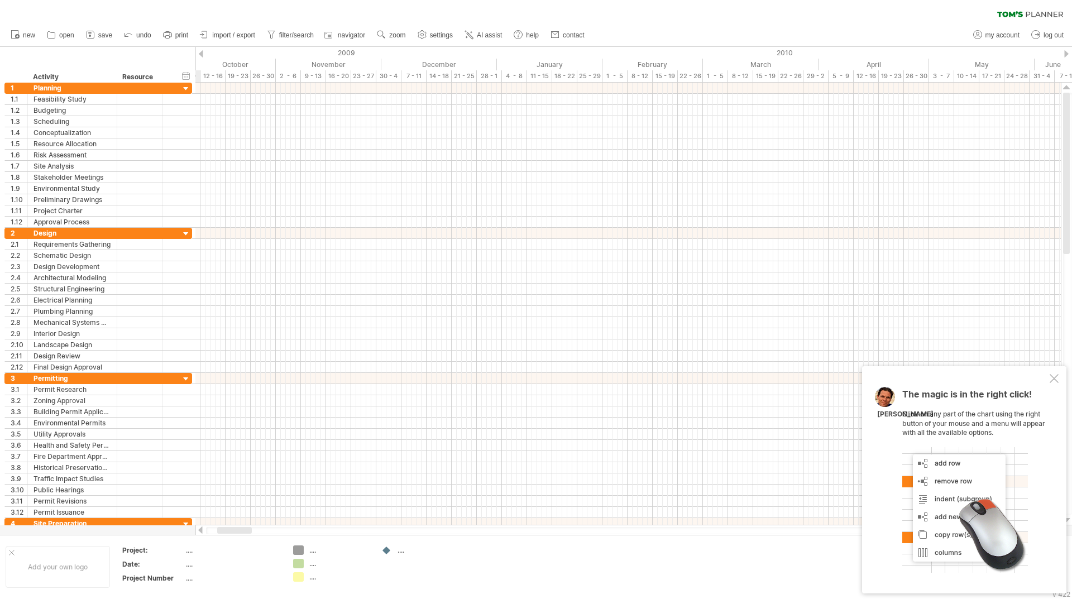
click at [202, 532] on div at bounding box center [200, 530] width 9 height 7
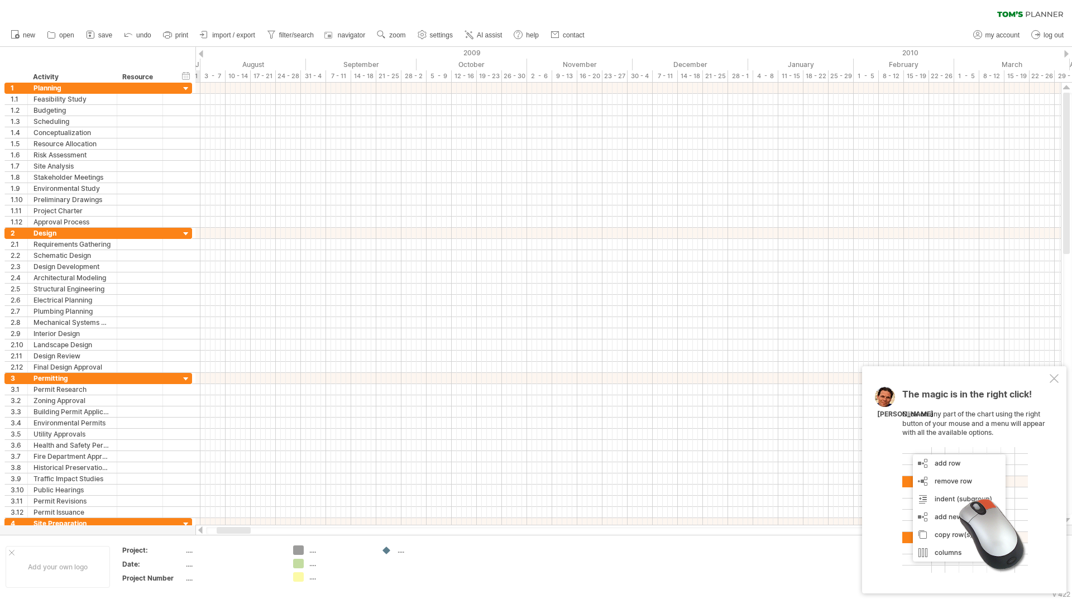
click at [202, 532] on div at bounding box center [200, 530] width 9 height 7
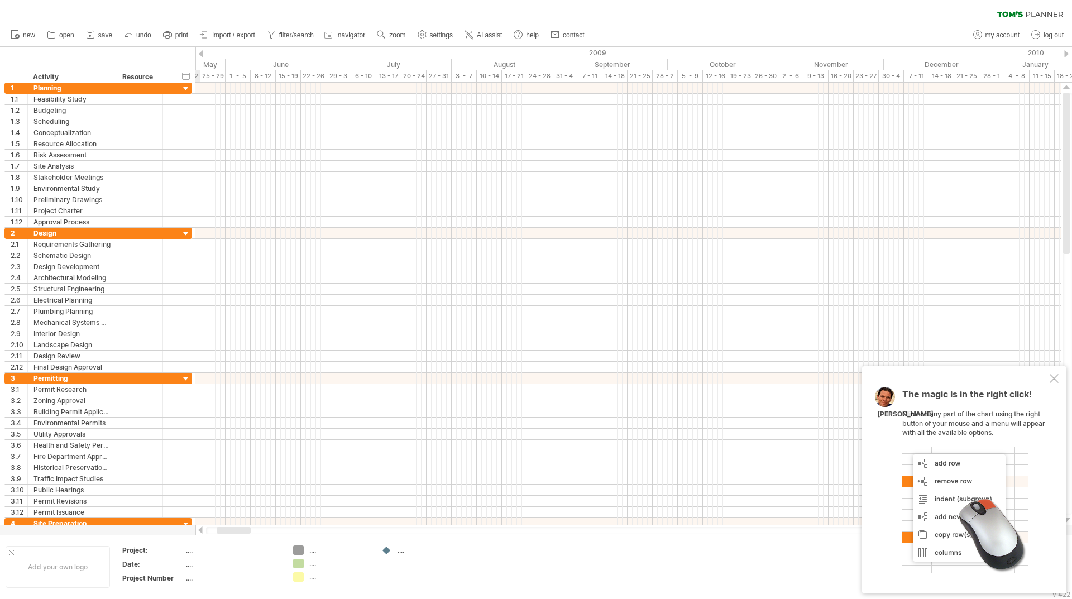
click at [202, 532] on div at bounding box center [200, 530] width 9 height 7
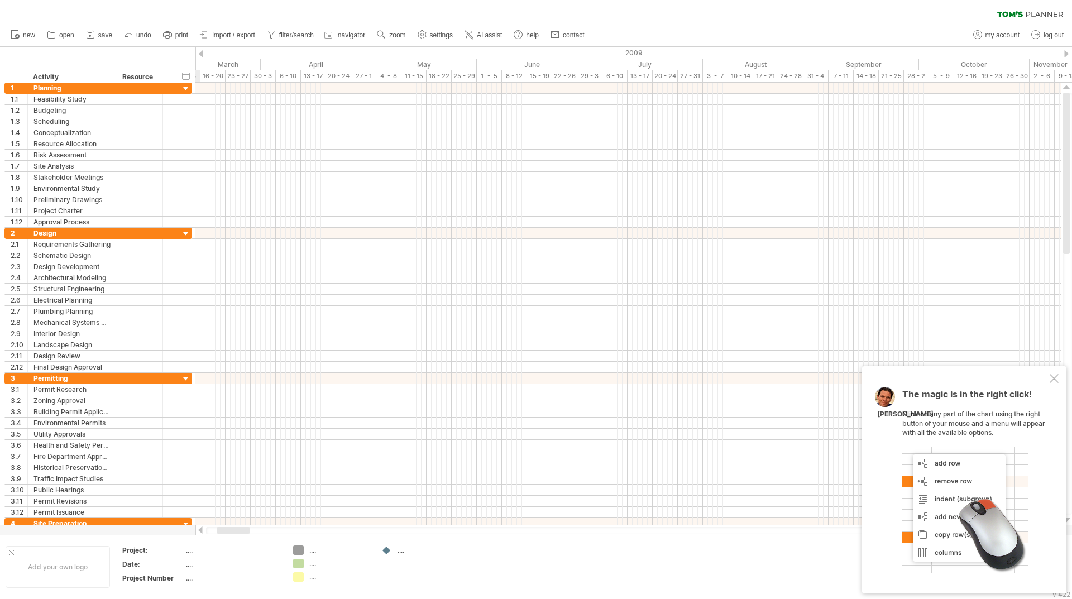
click at [202, 532] on div at bounding box center [200, 530] width 9 height 7
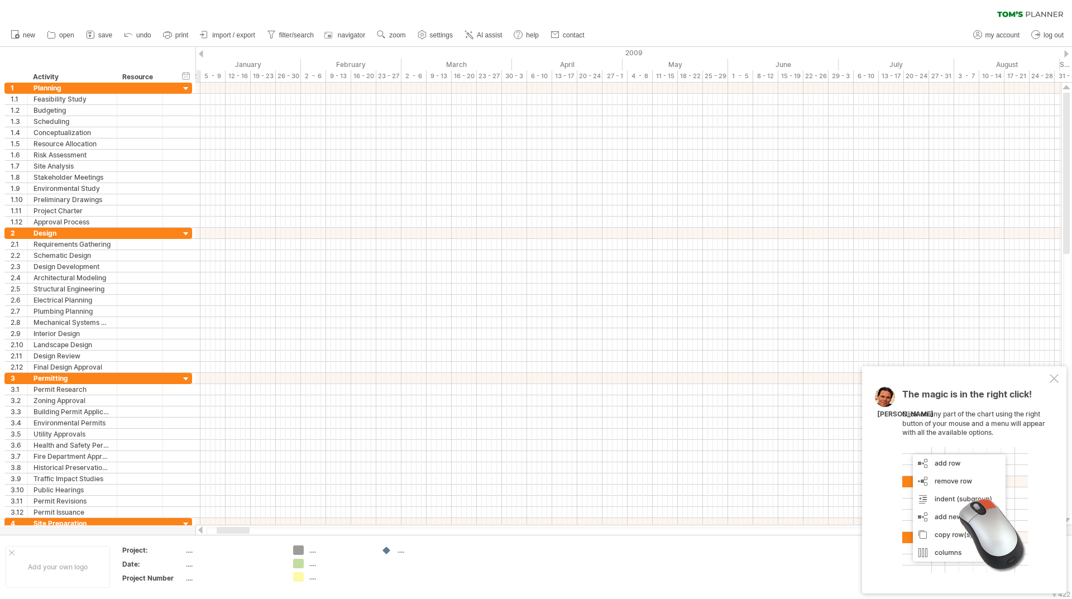
click at [202, 532] on div at bounding box center [200, 530] width 9 height 7
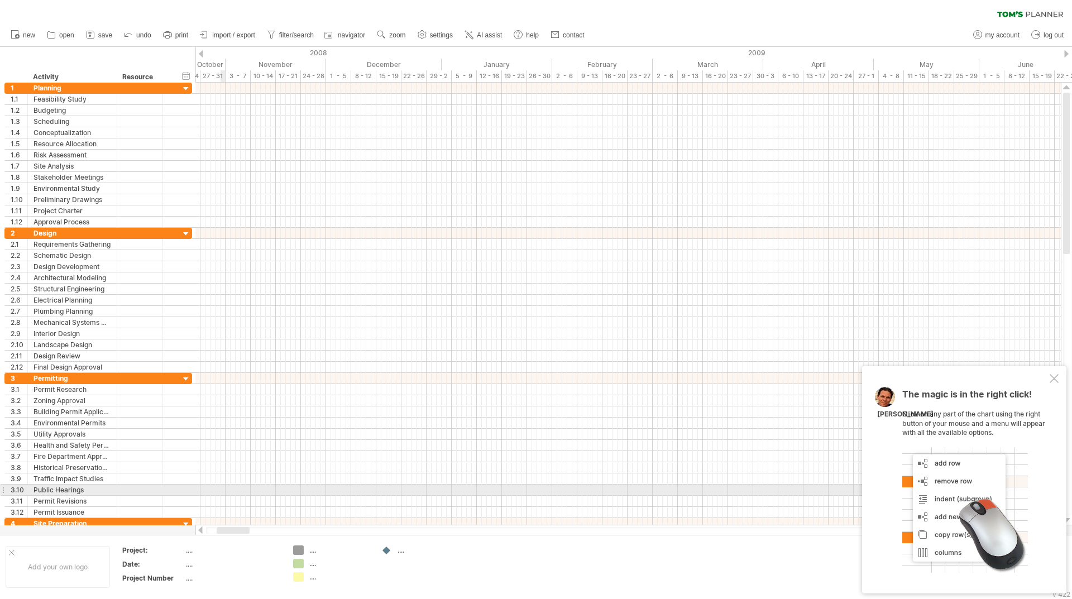
click at [222, 486] on div at bounding box center [627, 490] width 865 height 11
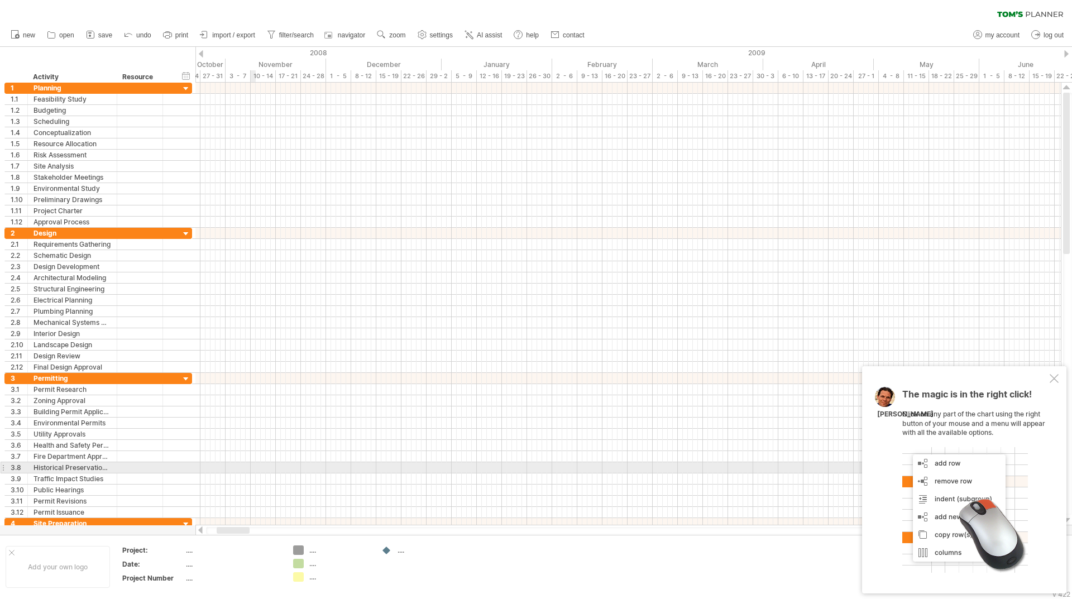
click at [254, 468] on div at bounding box center [627, 467] width 865 height 11
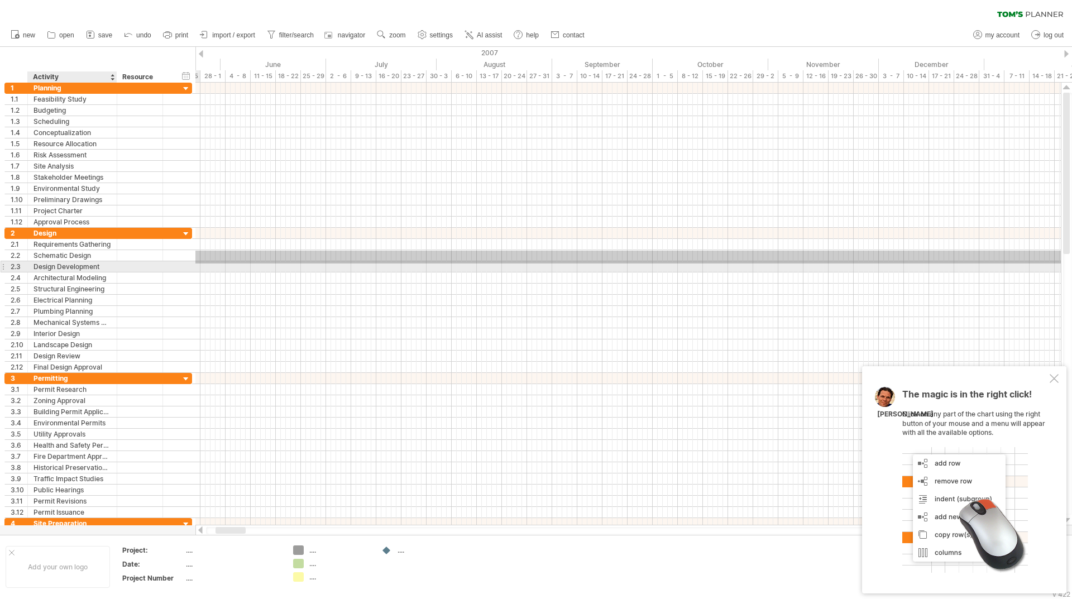
drag, startPoint x: 277, startPoint y: 251, endPoint x: 78, endPoint y: 264, distance: 199.2
click at [78, 264] on div "Trying to reach [DOMAIN_NAME] Connected again... 0% clear filter new 1" at bounding box center [536, 299] width 1072 height 599
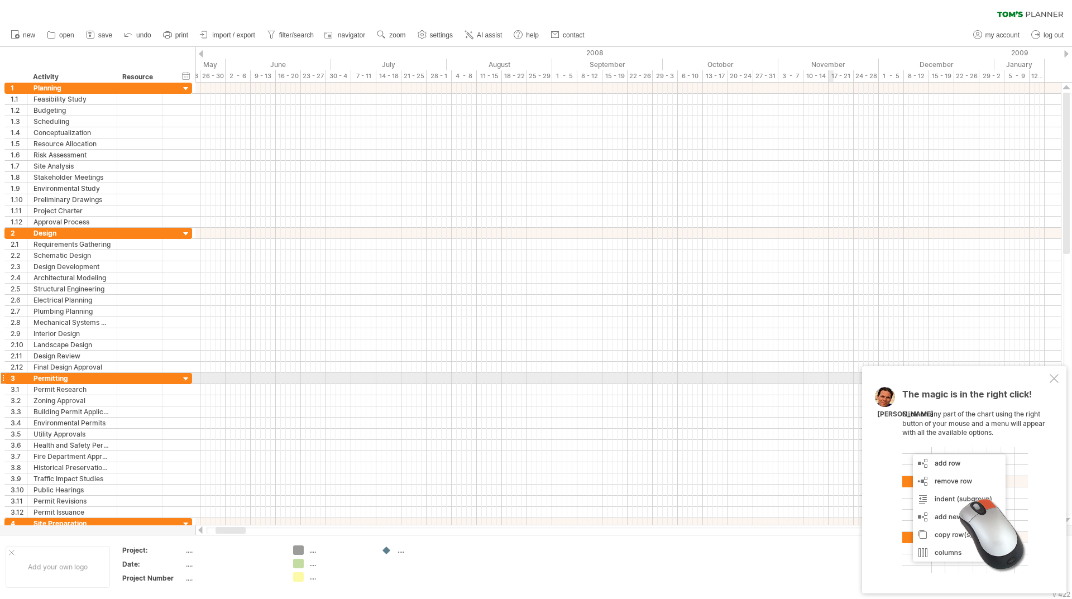
click at [1061, 380] on div "The magic is in the right click! Click on any part of the chart using the right…" at bounding box center [964, 479] width 204 height 227
click at [1056, 377] on div at bounding box center [1054, 378] width 9 height 9
